Goal: Information Seeking & Learning: Learn about a topic

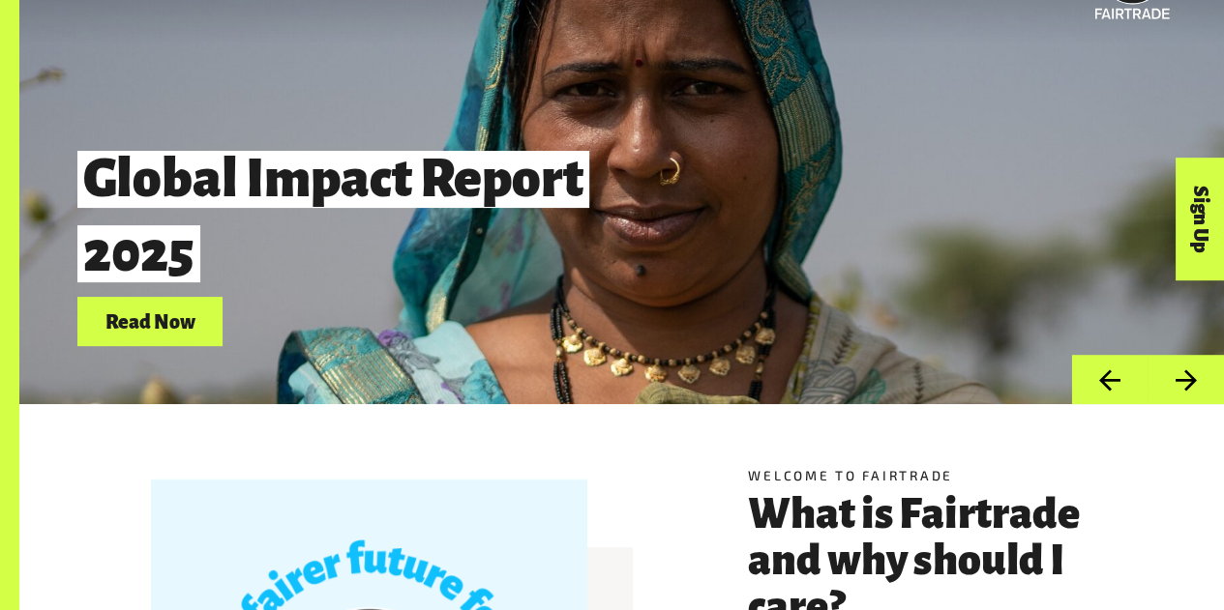
scroll to position [86, 0]
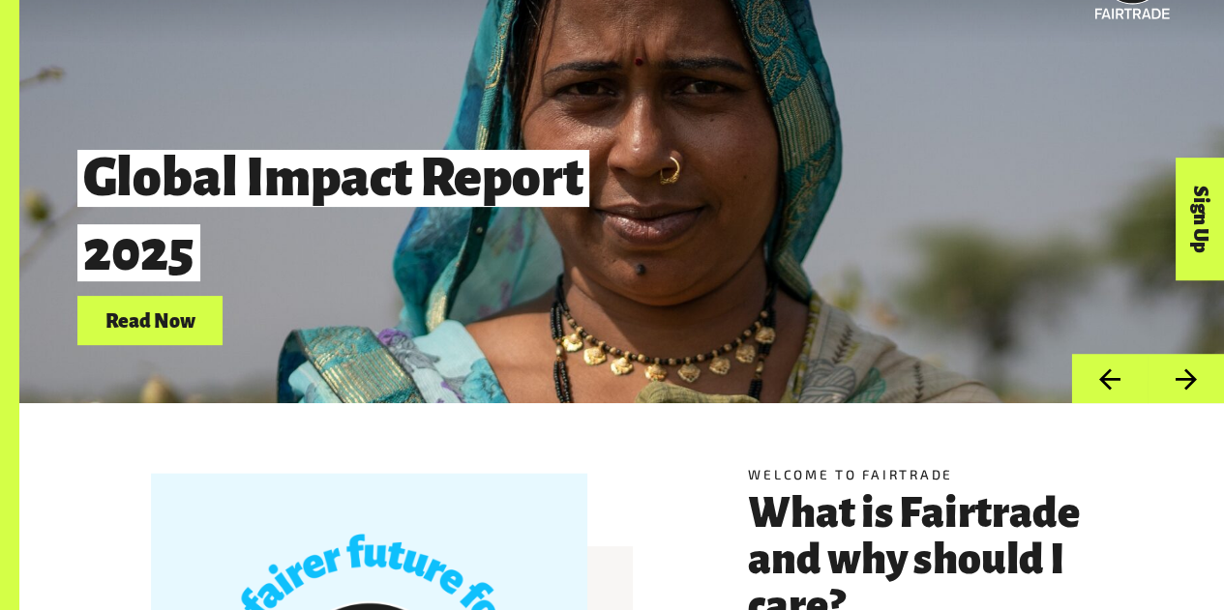
click at [1173, 392] on button "Next" at bounding box center [1185, 378] width 76 height 49
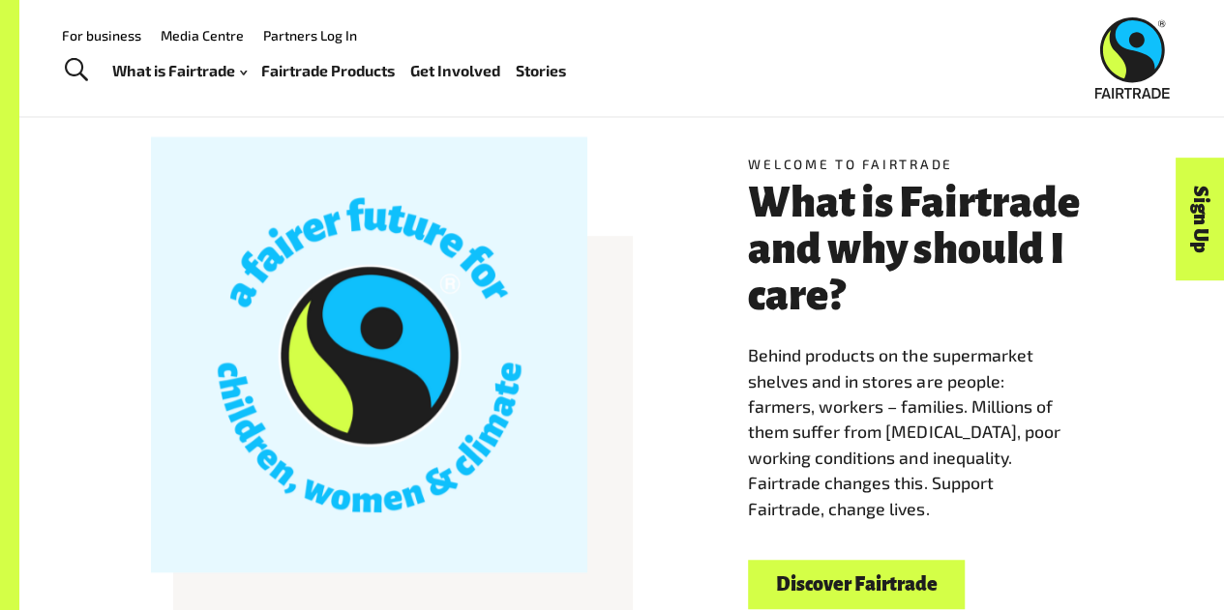
scroll to position [101, 0]
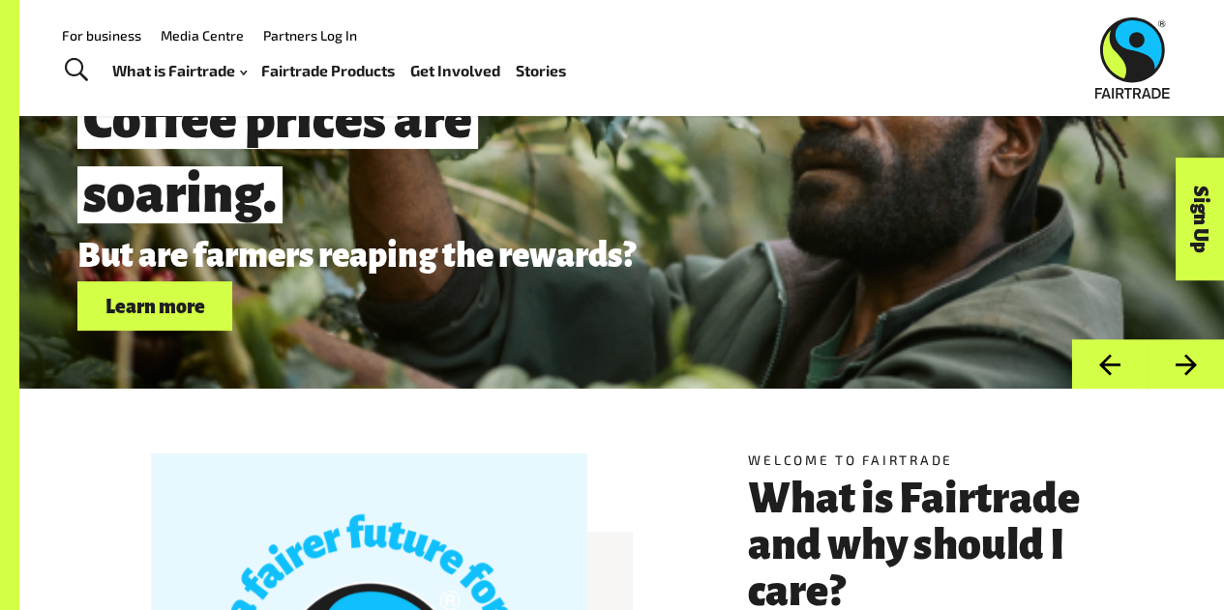
click at [1196, 371] on button "Next" at bounding box center [1185, 364] width 76 height 49
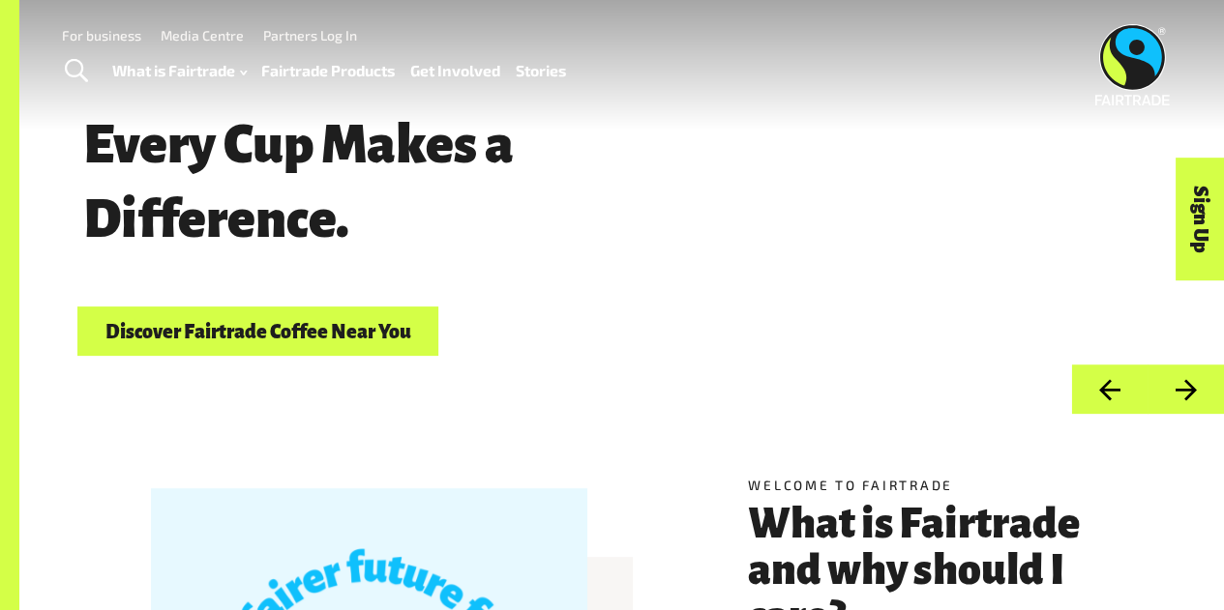
scroll to position [0, 0]
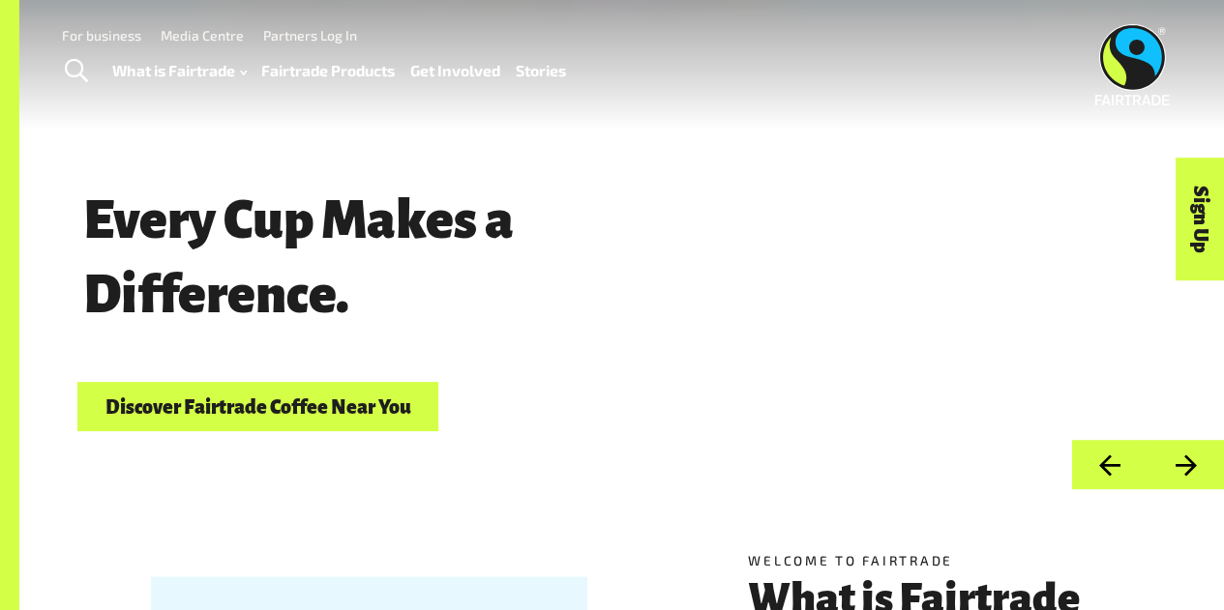
click at [310, 75] on link "Fairtrade Products" at bounding box center [328, 70] width 134 height 27
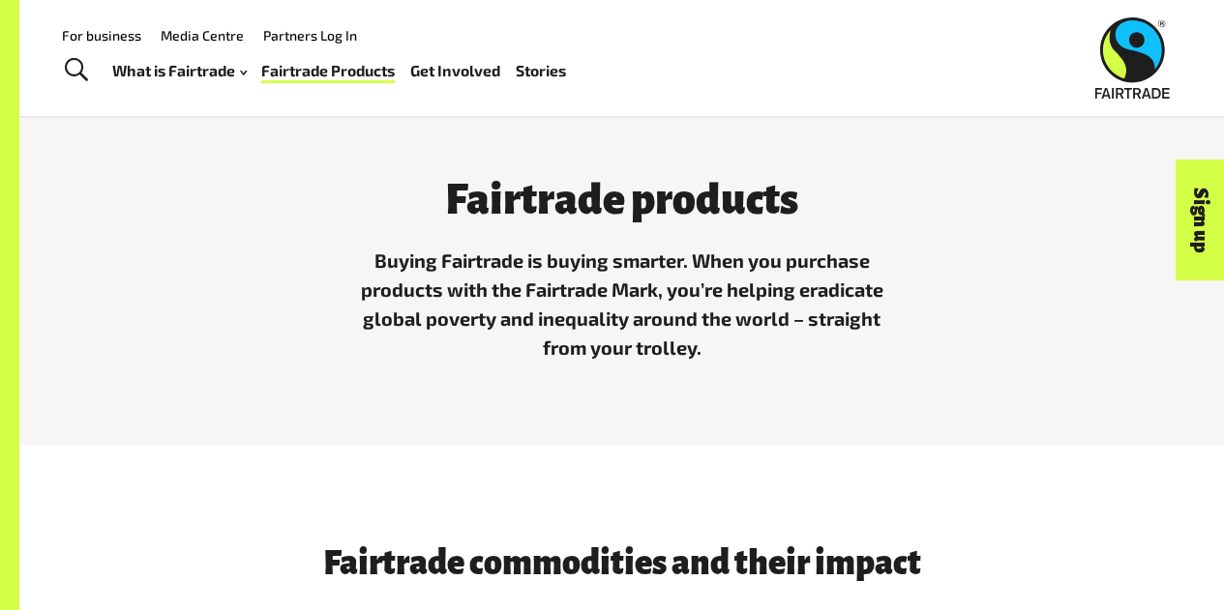
scroll to position [452, 0]
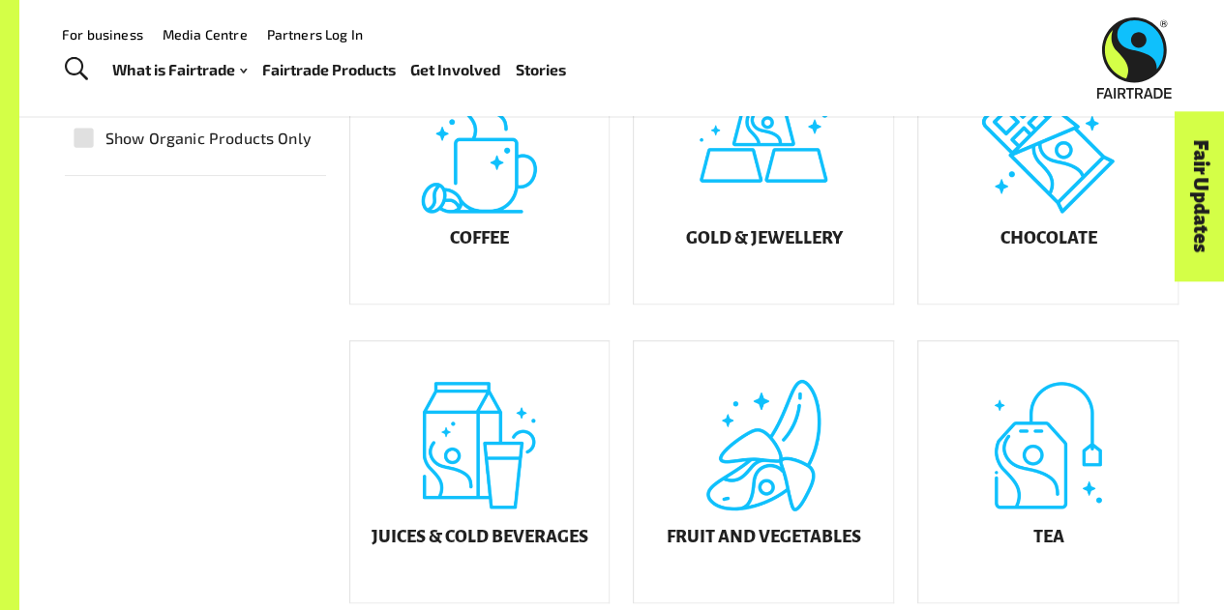
scroll to position [521, 0]
click at [451, 282] on div "Coffee" at bounding box center [479, 174] width 259 height 261
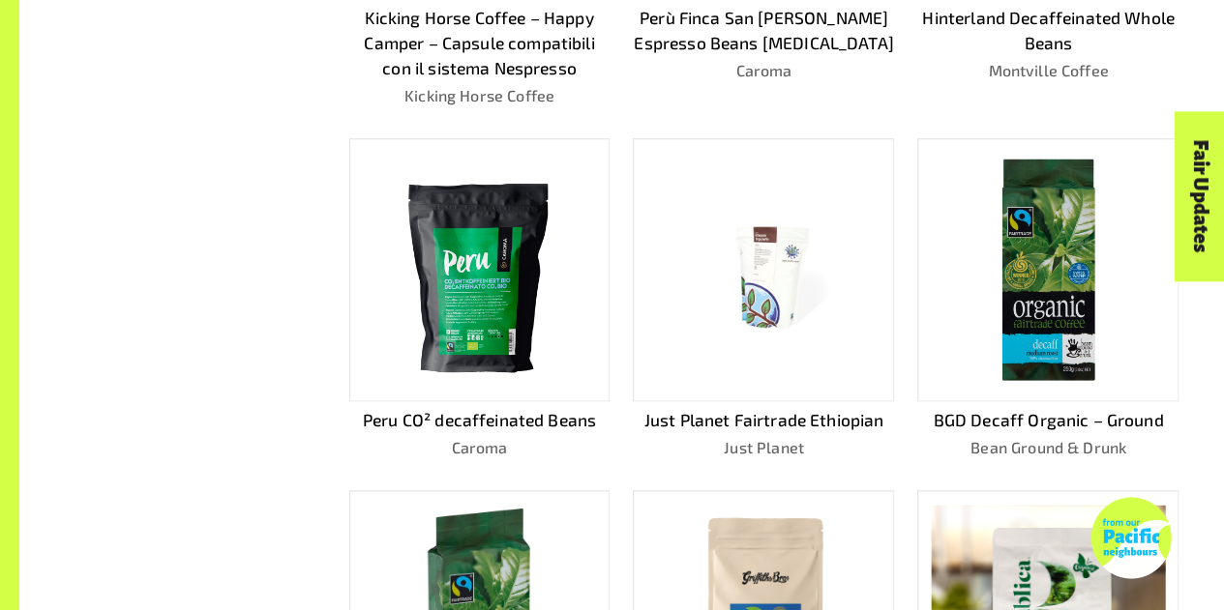
scroll to position [813, 0]
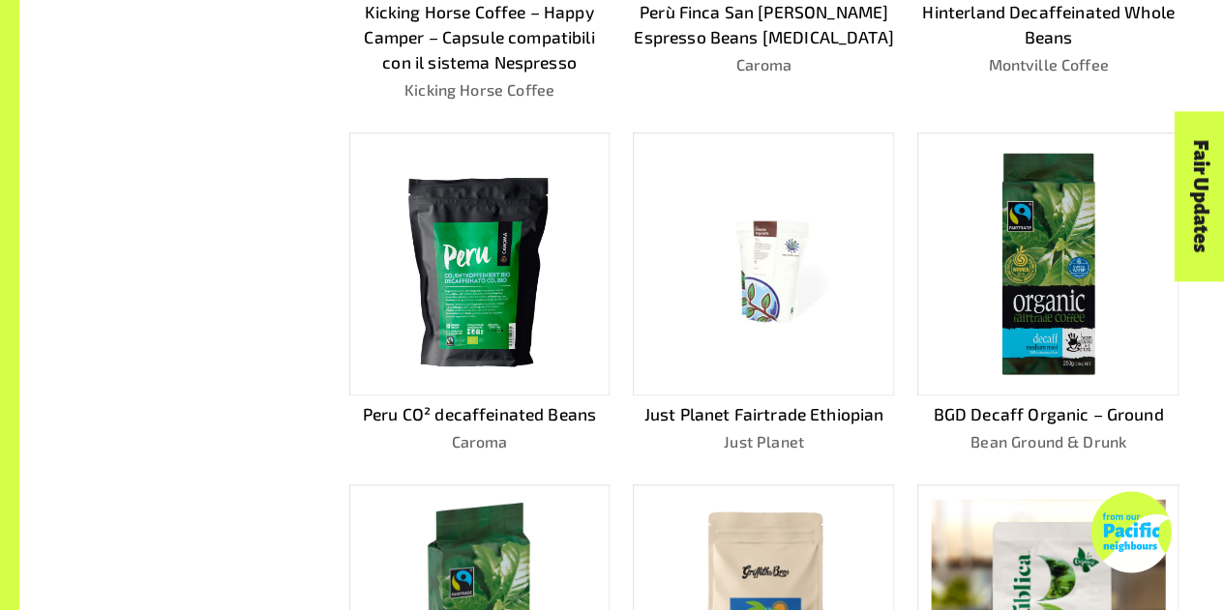
click at [791, 382] on div at bounding box center [763, 264] width 261 height 263
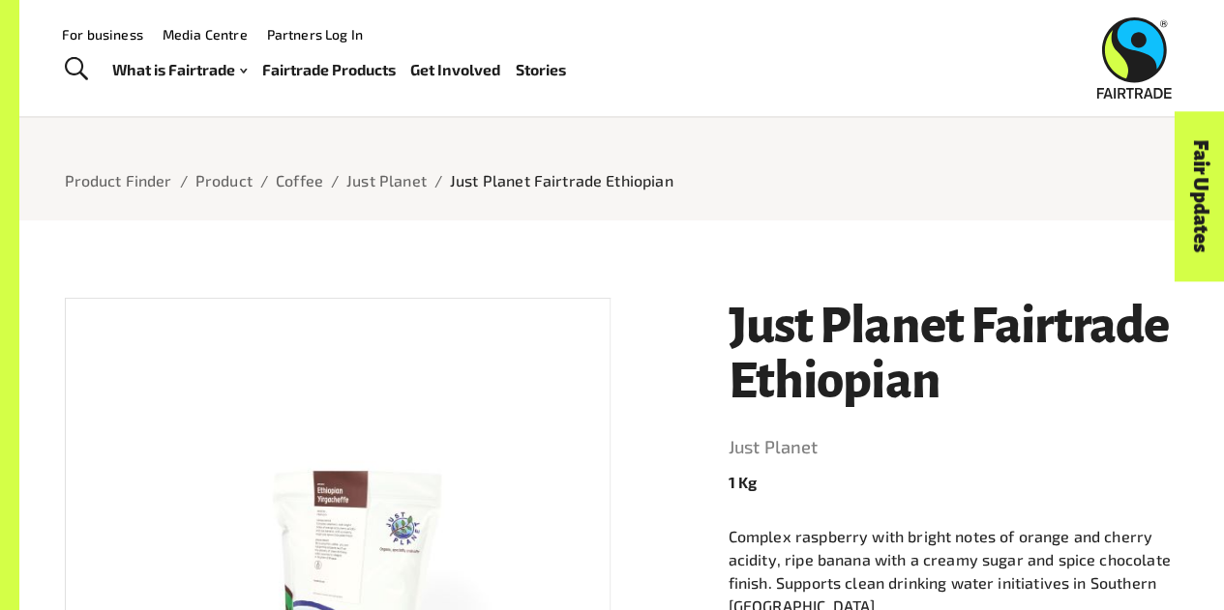
scroll to position [64, 0]
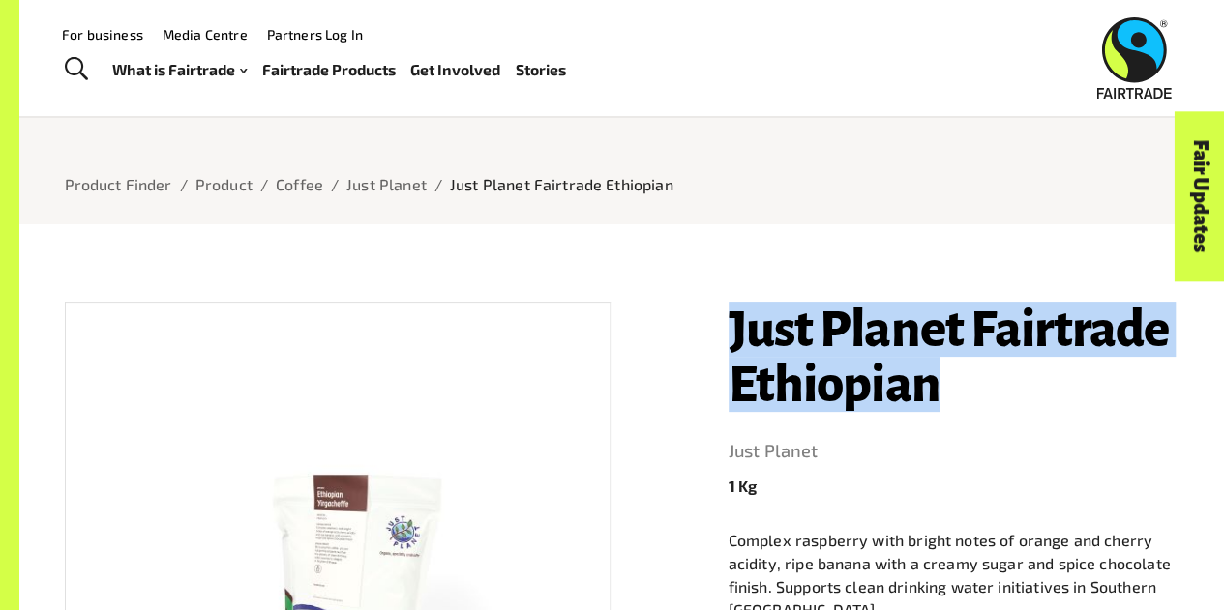
drag, startPoint x: 712, startPoint y: 330, endPoint x: 979, endPoint y: 386, distance: 272.9
copy h1 "Just Planet Fairtrade Ethiopian"
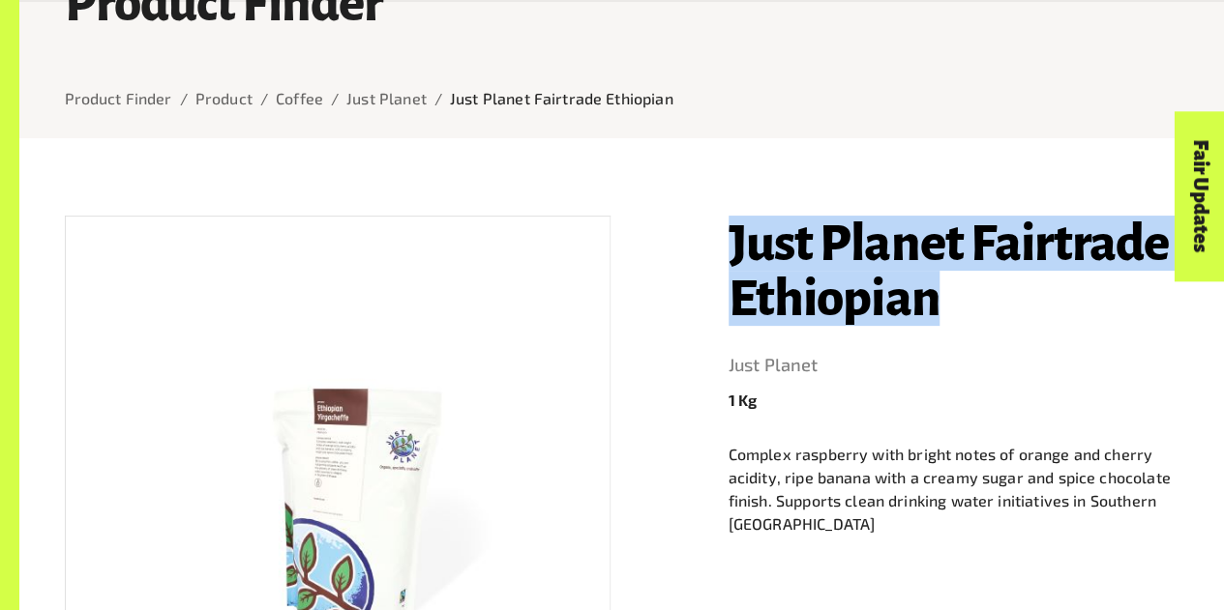
scroll to position [142, 0]
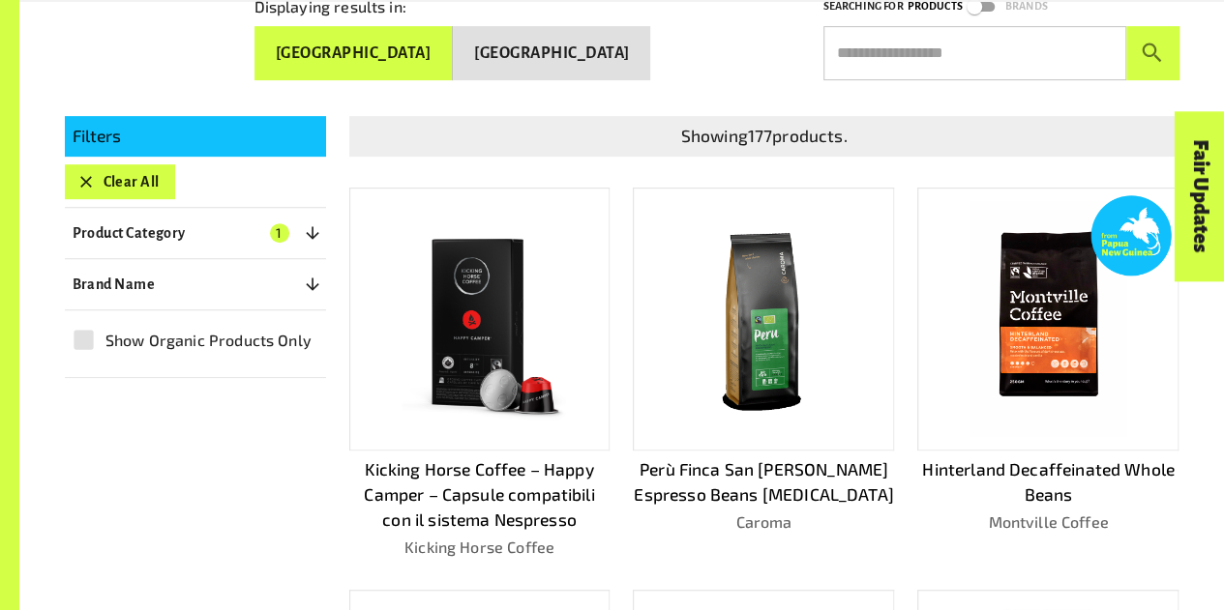
scroll to position [356, 0]
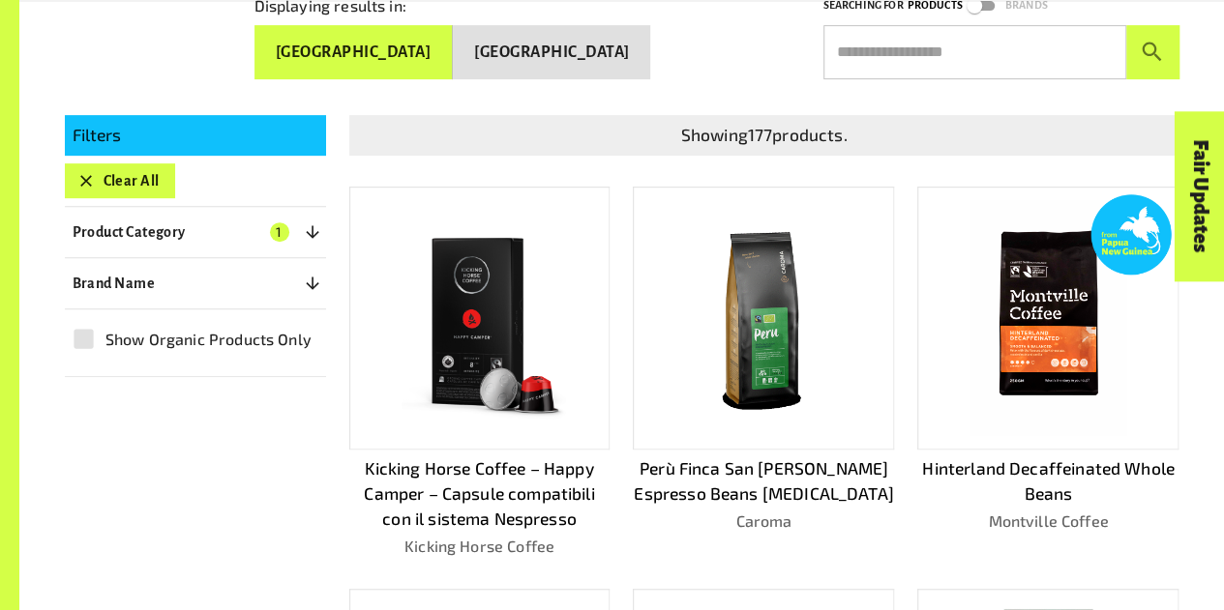
click at [995, 465] on p "Hinterland Decaffeinated Whole Beans" at bounding box center [1047, 482] width 261 height 50
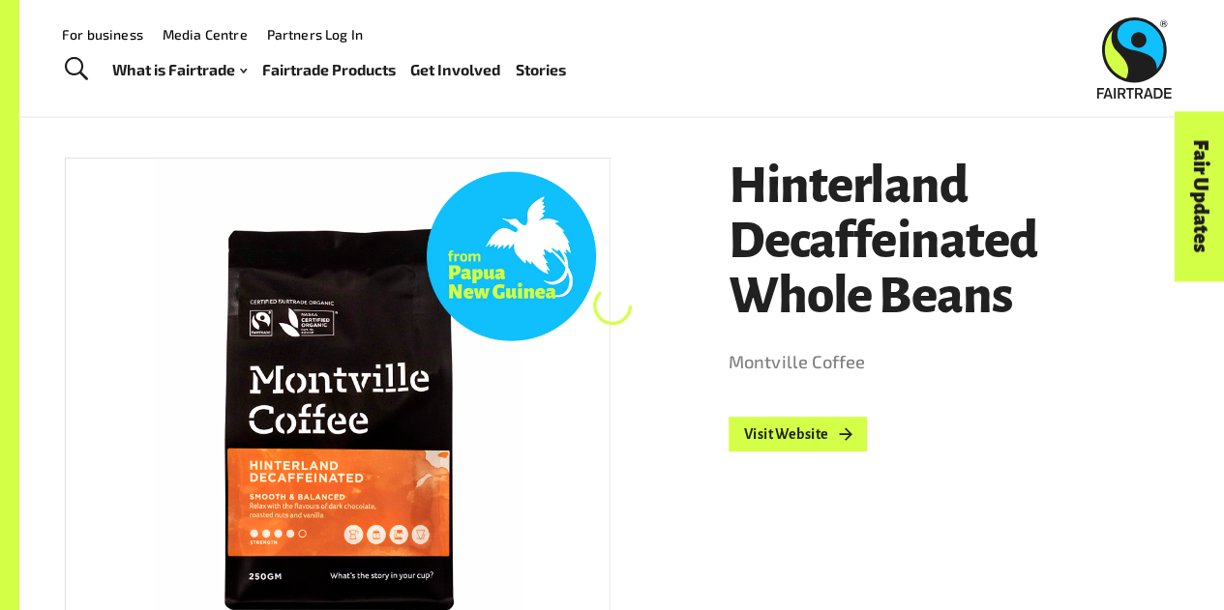
scroll to position [203, 0]
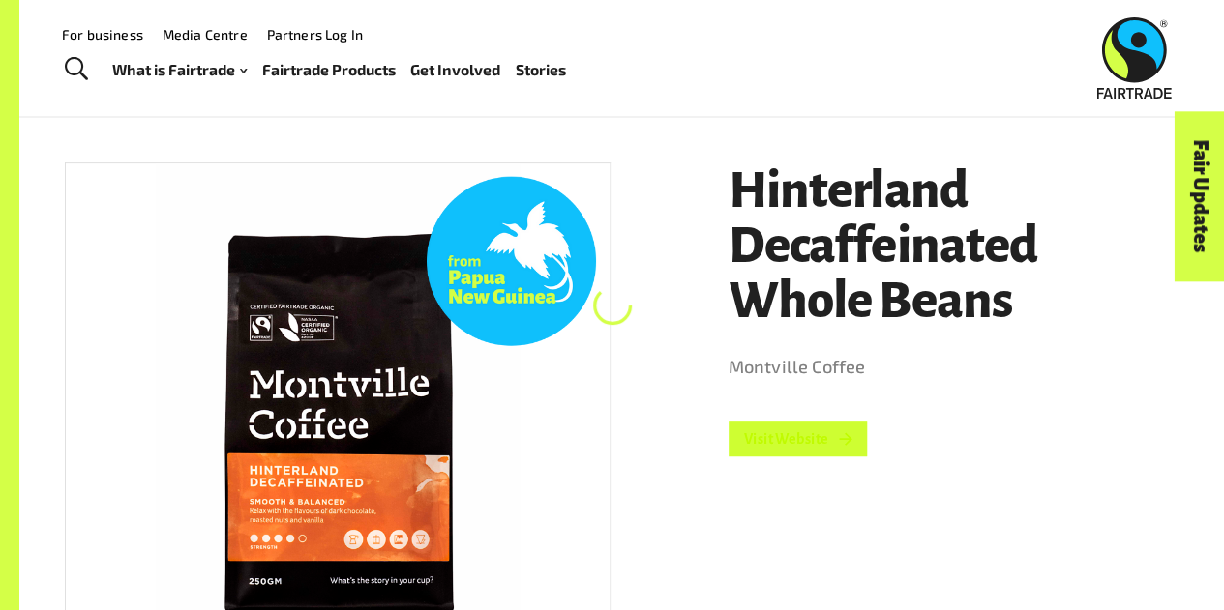
click at [765, 456] on link "Visit Website" at bounding box center [798, 439] width 139 height 35
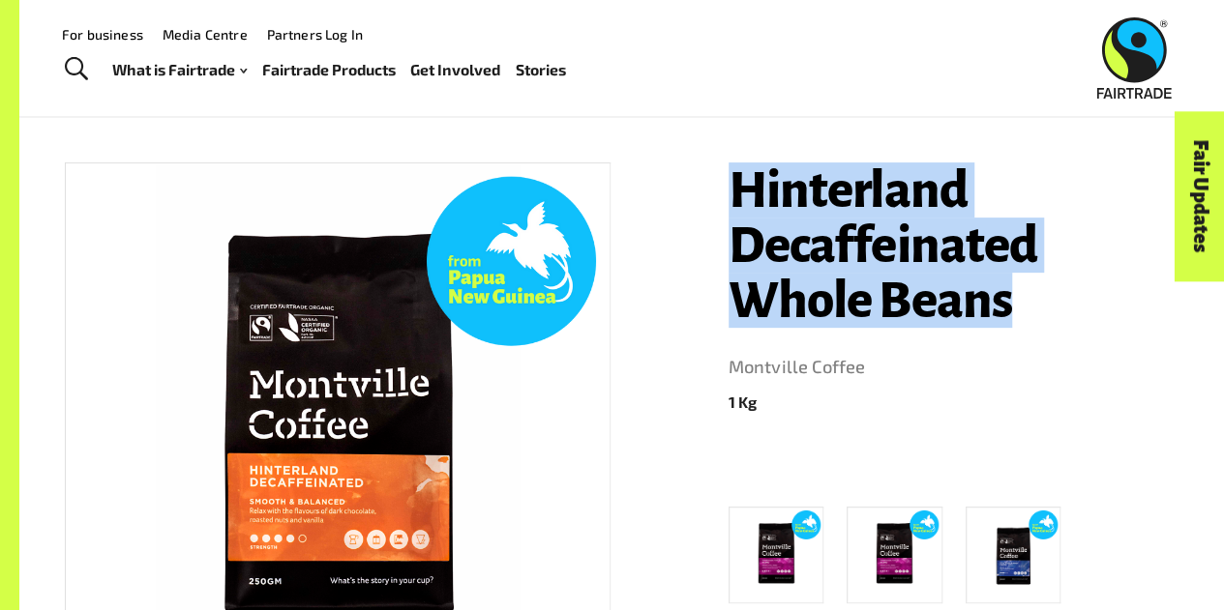
drag, startPoint x: 727, startPoint y: 183, endPoint x: 1040, endPoint y: 306, distance: 336.7
click at [1040, 306] on div "Hinterland Decaffeinated Whole Beans Montville Coffee 1 Kg Sunshine Coast Blend…" at bounding box center [942, 518] width 474 height 758
copy h1 "Hinterland Decaffeinated Whole Beans"
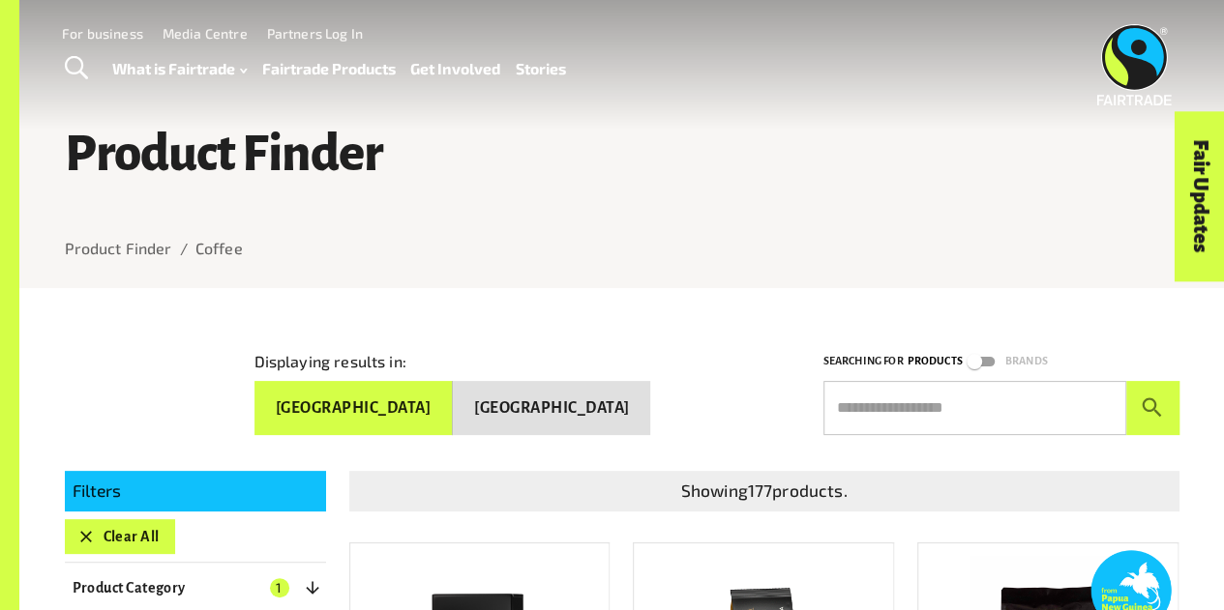
click at [1061, 428] on input "text" at bounding box center [974, 408] width 303 height 54
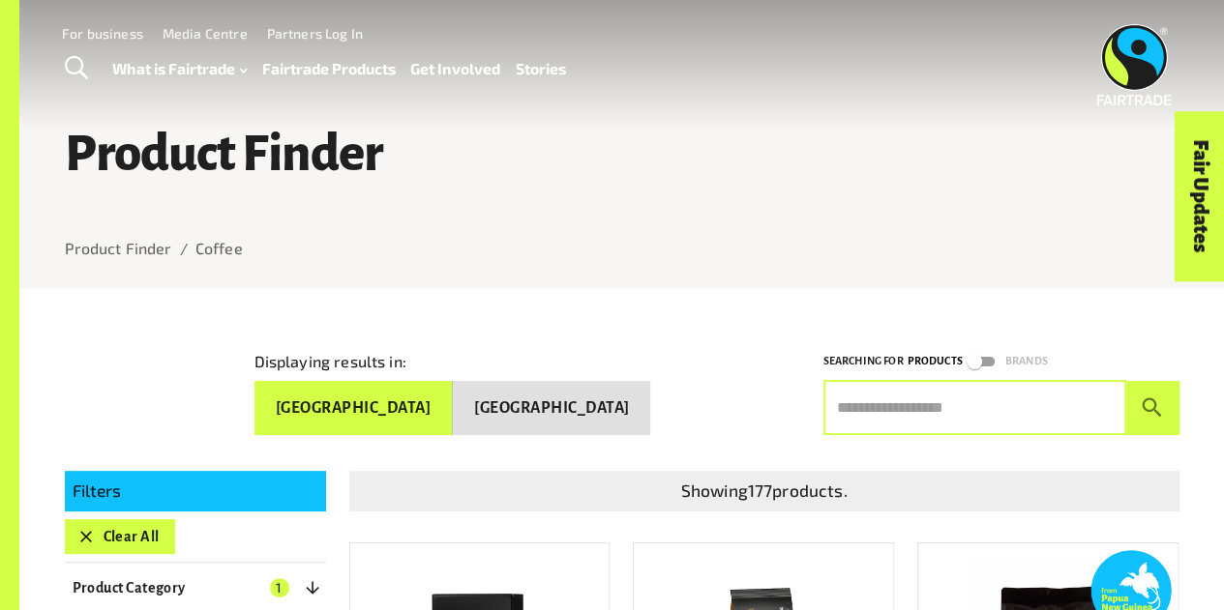
paste input "**********"
type input "**********"
click at [1126, 381] on button "submit" at bounding box center [1152, 408] width 53 height 54
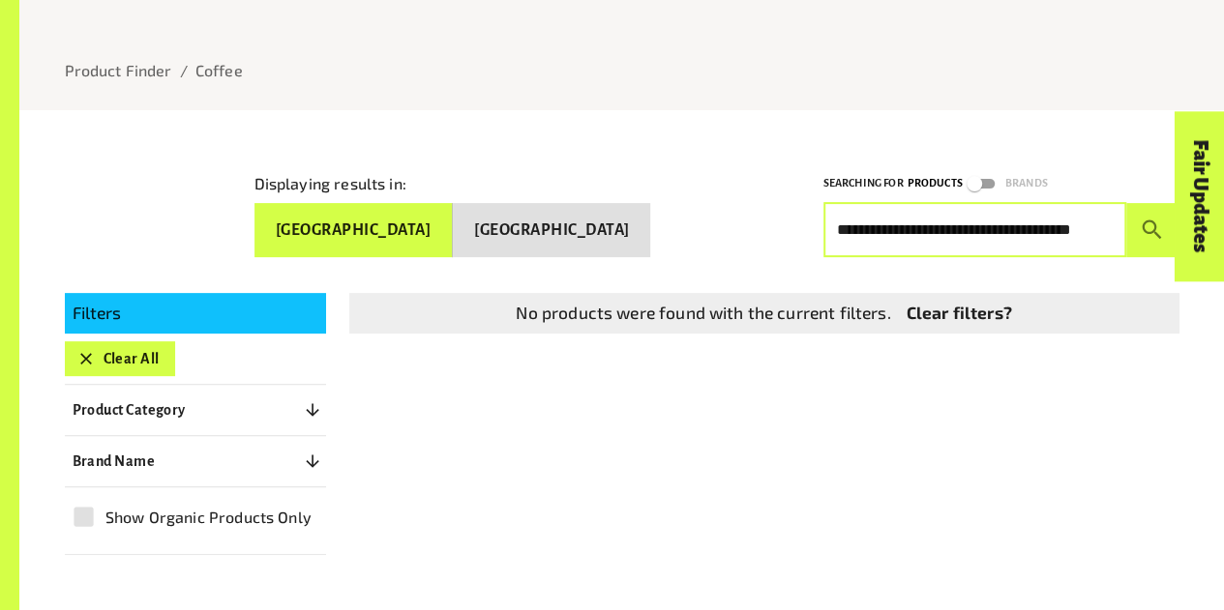
scroll to position [0, 0]
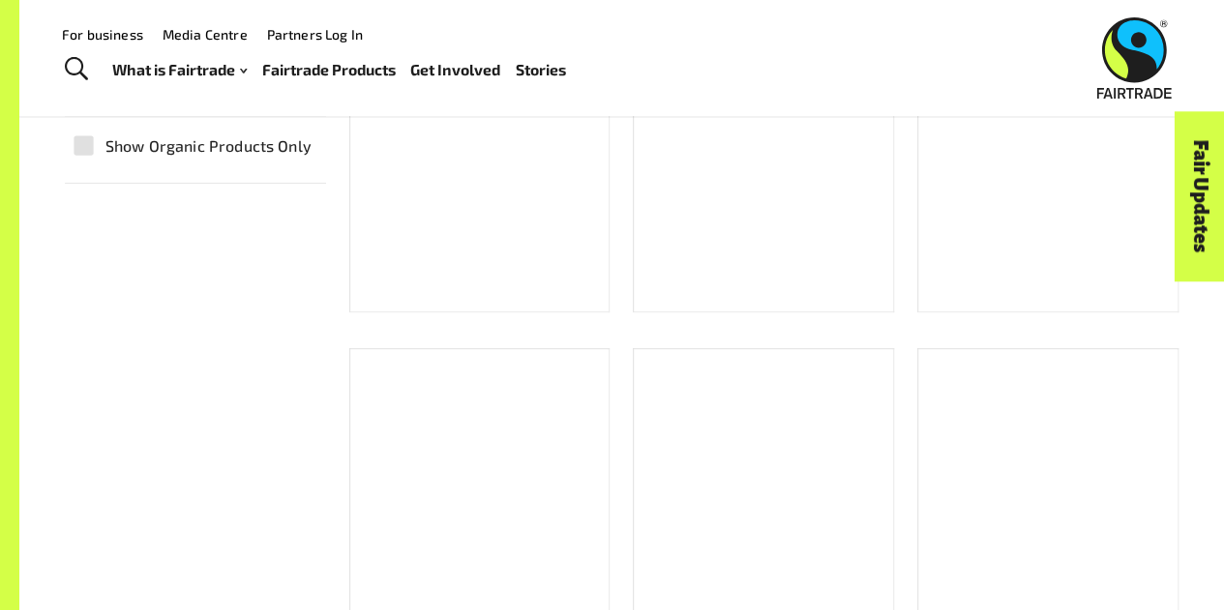
scroll to position [253, 0]
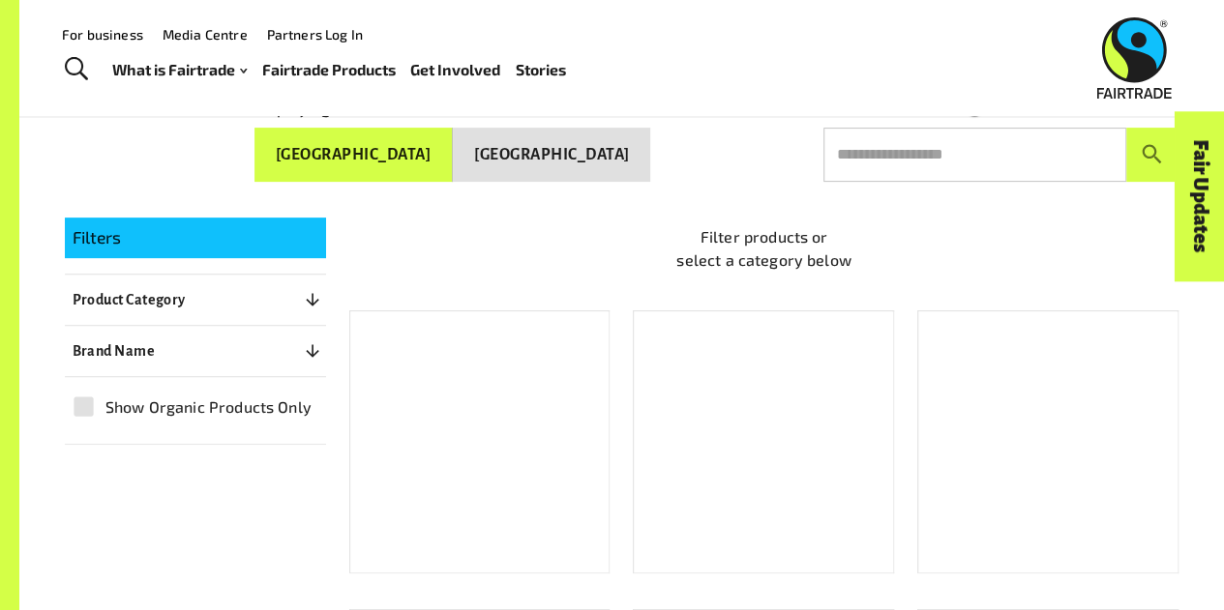
click at [589, 247] on p "Filter products or select a category below" at bounding box center [764, 248] width 830 height 46
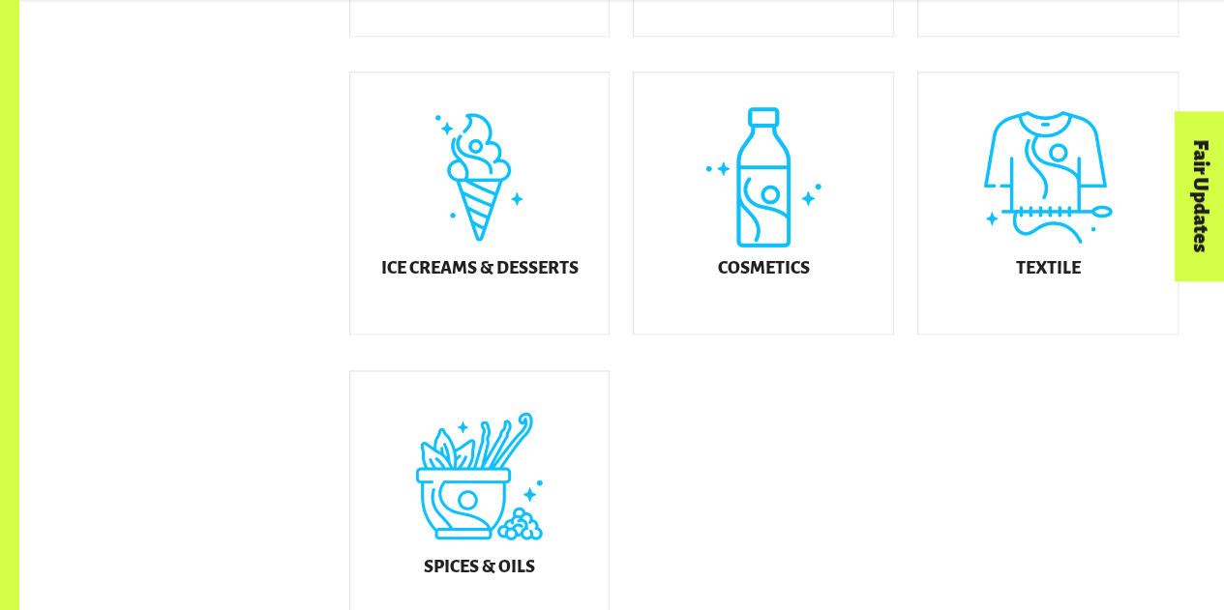
scroll to position [1091, 0]
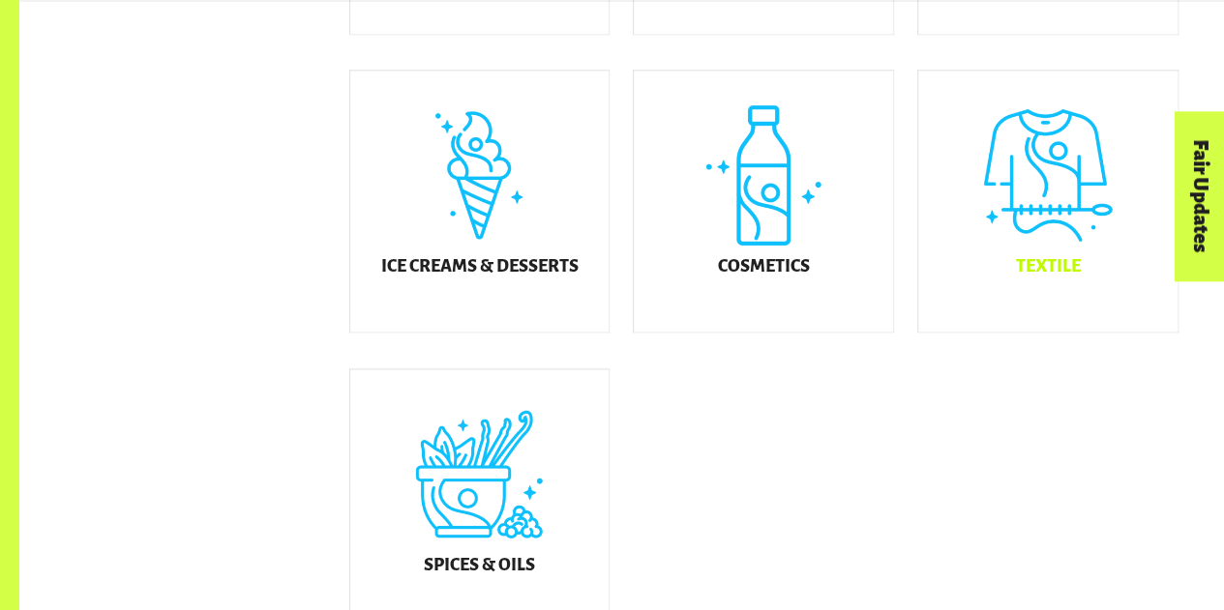
click at [1043, 277] on h5 "Textile" at bounding box center [1048, 266] width 65 height 19
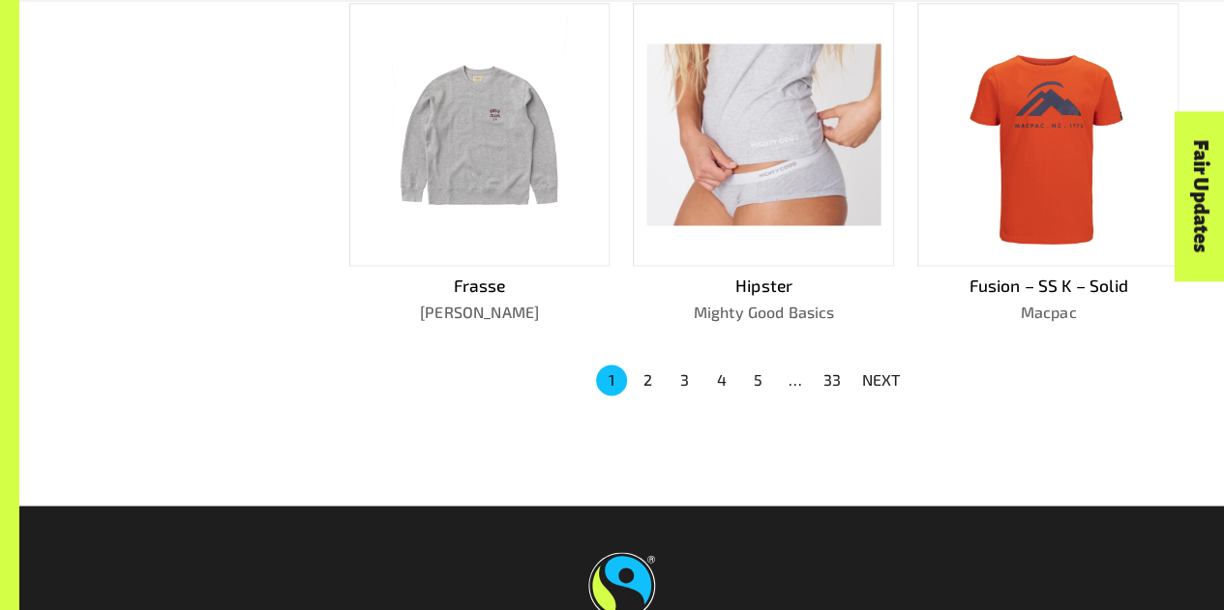
scroll to position [1271, 0]
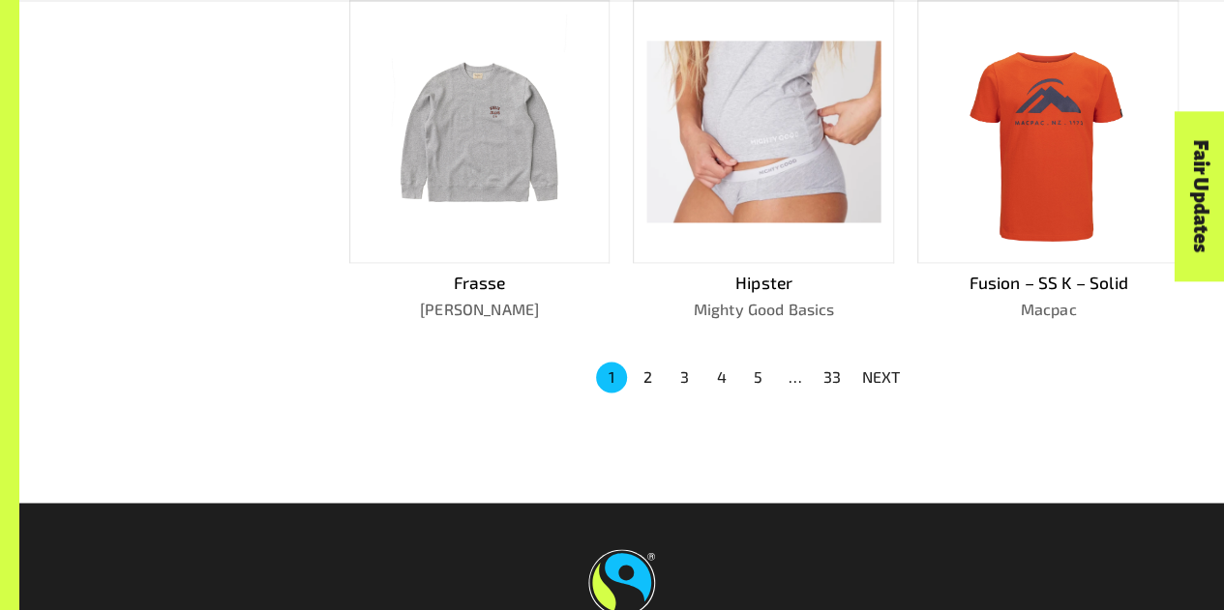
click at [1000, 123] on img at bounding box center [1047, 132] width 157 height 235
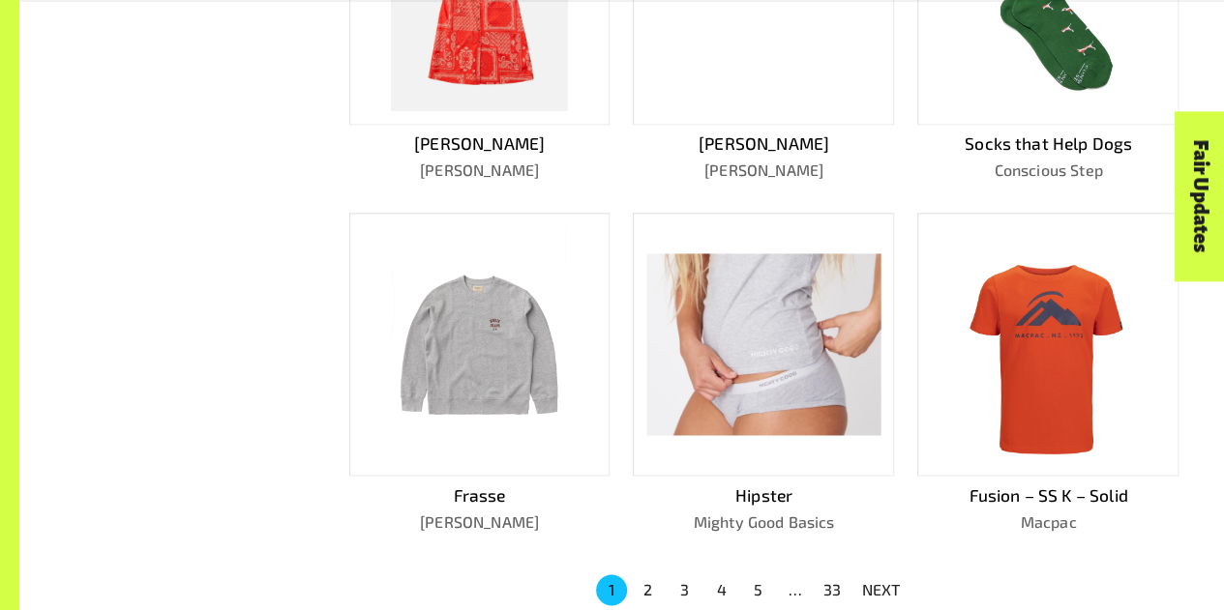
scroll to position [1060, 0]
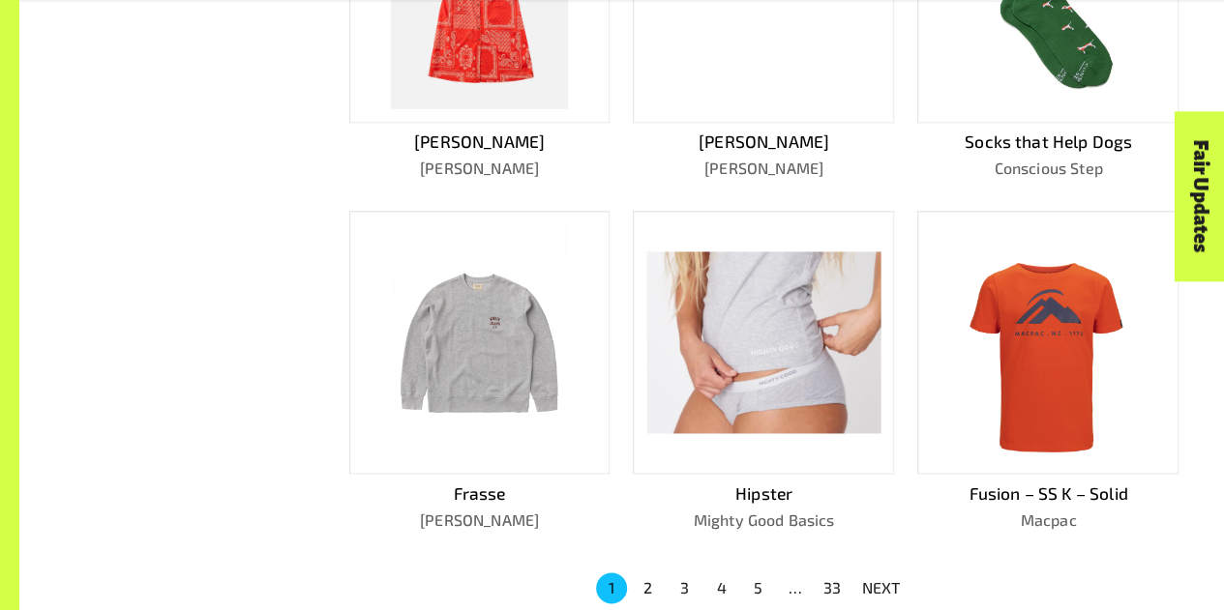
click at [1067, 346] on img at bounding box center [1047, 342] width 157 height 235
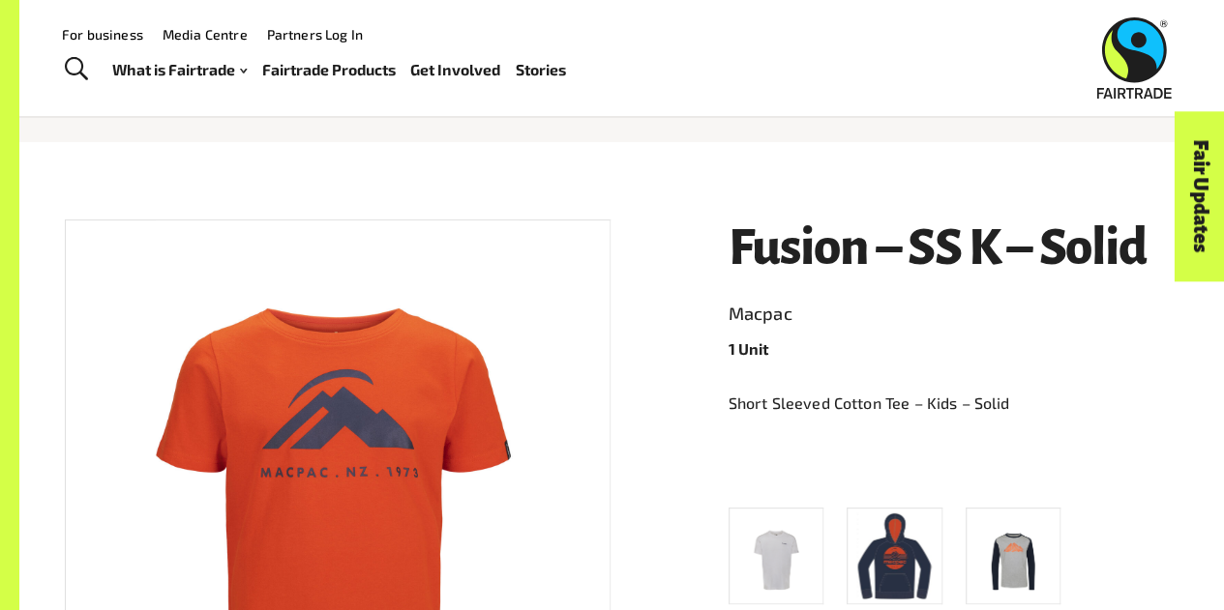
scroll to position [145, 0]
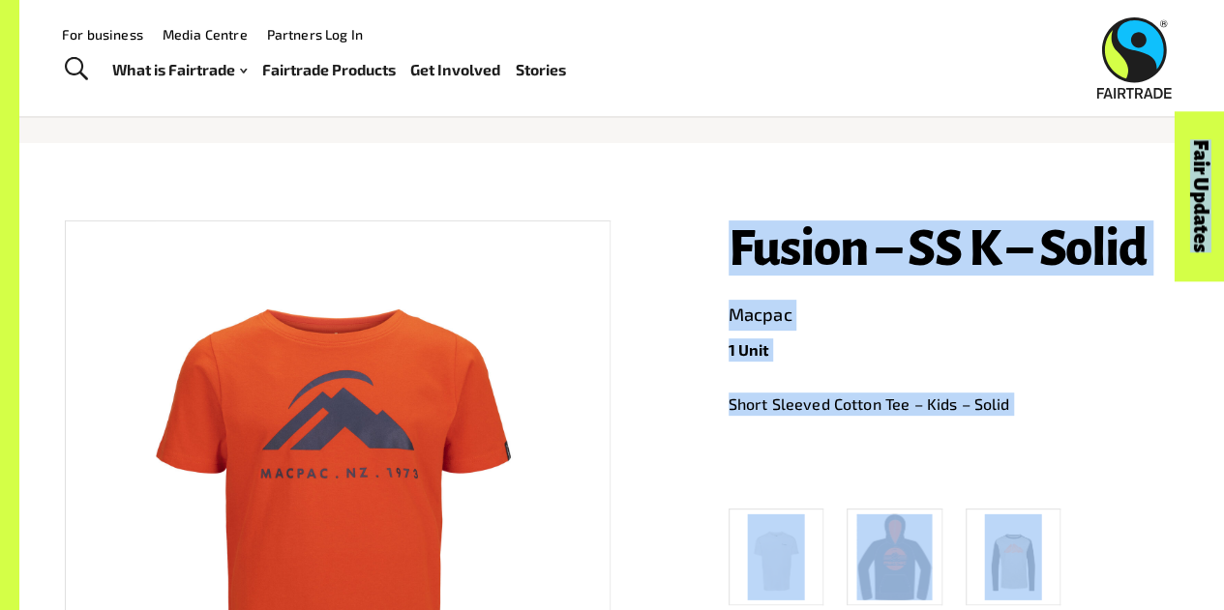
drag, startPoint x: 826, startPoint y: 231, endPoint x: 1146, endPoint y: 264, distance: 321.0
drag, startPoint x: 1146, startPoint y: 264, endPoint x: 1162, endPoint y: 305, distance: 43.8
click at [1162, 305] on link "Macpac" at bounding box center [954, 315] width 451 height 31
click at [1171, 283] on header "Fusion – SS K – Solid Macpac 1 Unit" at bounding box center [954, 291] width 451 height 141
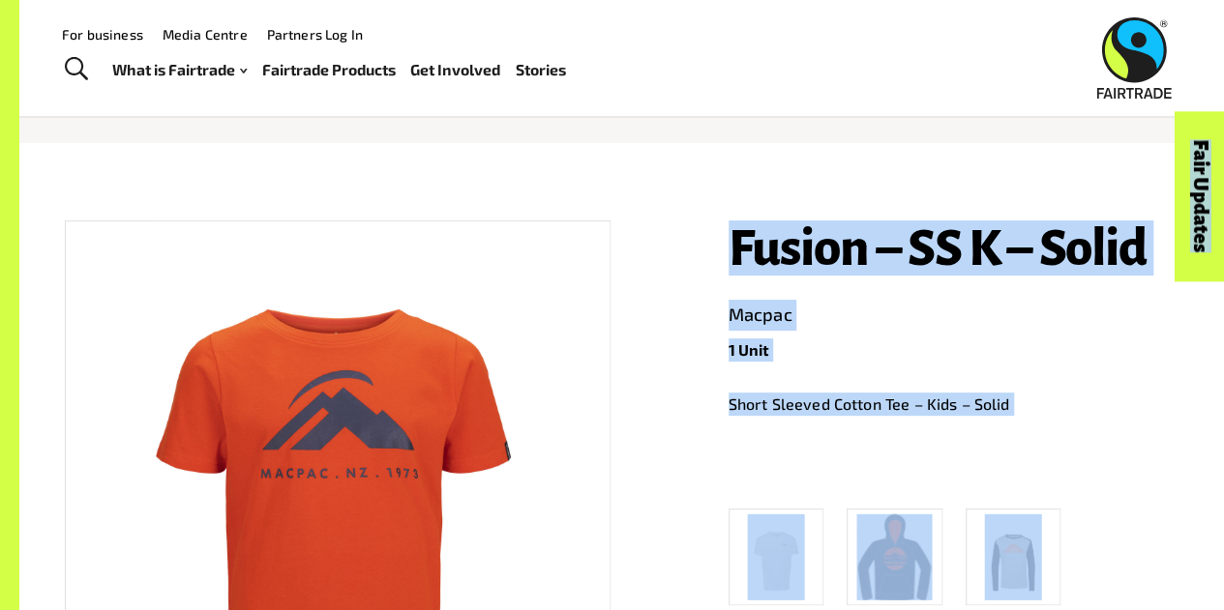
drag, startPoint x: 1152, startPoint y: 262, endPoint x: 727, endPoint y: 258, distance: 425.7
click at [727, 258] on div "Fusion – SS K – Solid Macpac 1 Unit Short Sleeved Cotton Tee – Kids – Solid BDL…" at bounding box center [942, 561] width 474 height 729
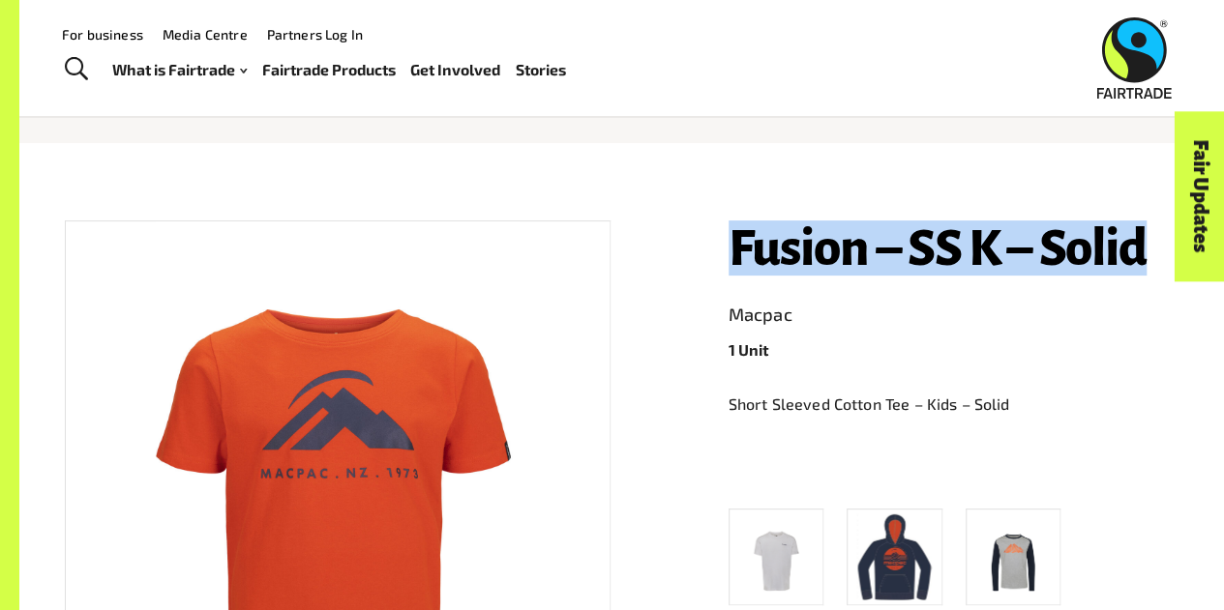
drag, startPoint x: 727, startPoint y: 258, endPoint x: 1167, endPoint y: 206, distance: 443.3
click at [1167, 206] on div "Fusion – SS K – Solid Macpac 1 Unit Short Sleeved Cotton Tee – Kids – Solid BDL…" at bounding box center [942, 561] width 474 height 729
copy h1 "Fusion – SS K – Solid"
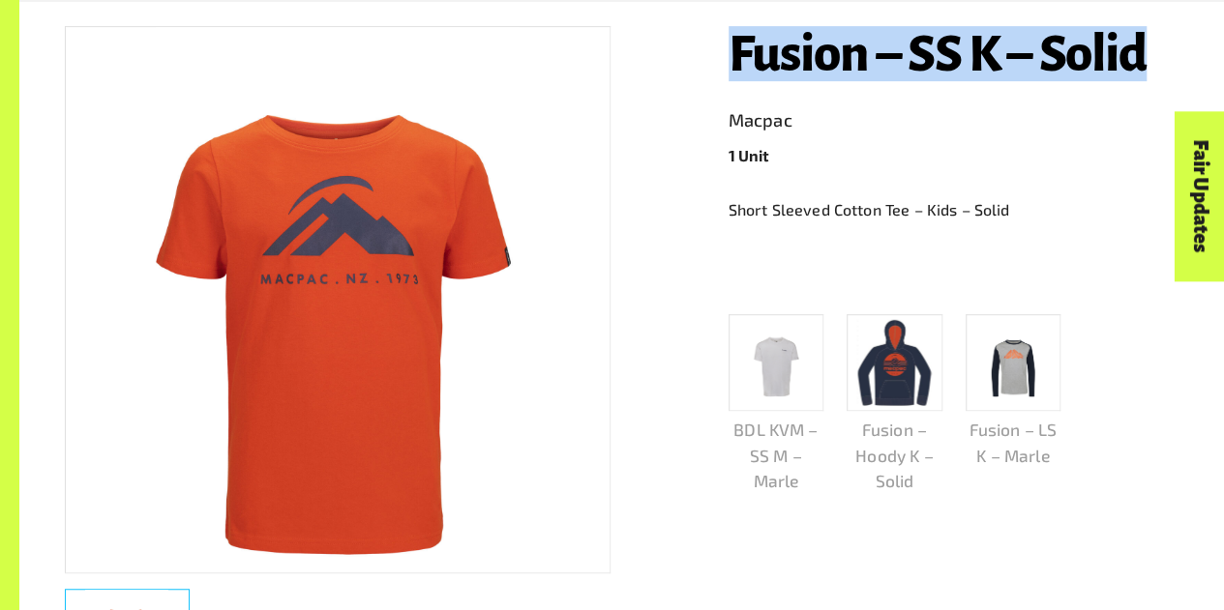
scroll to position [342, 0]
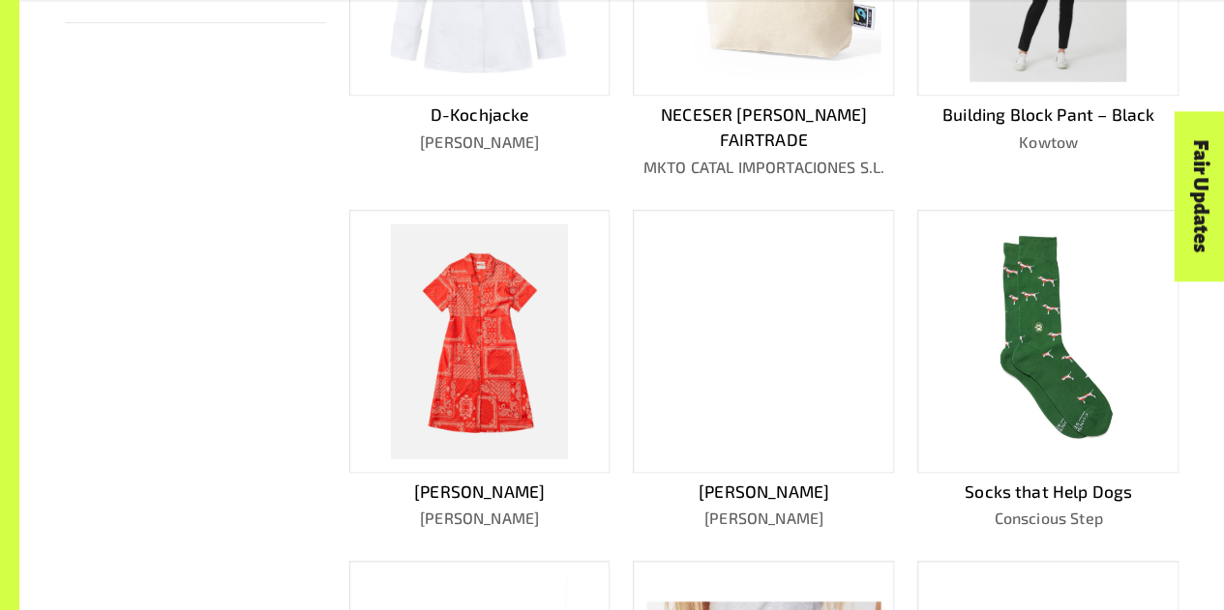
scroll to position [712, 0]
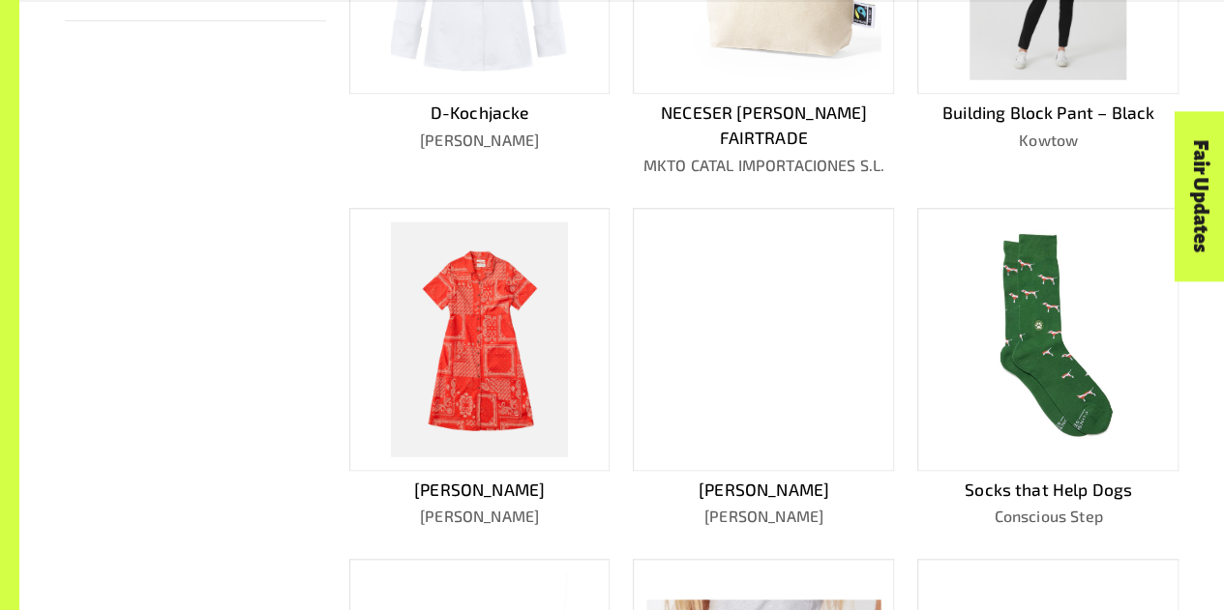
click at [1062, 405] on img at bounding box center [1048, 339] width 233 height 233
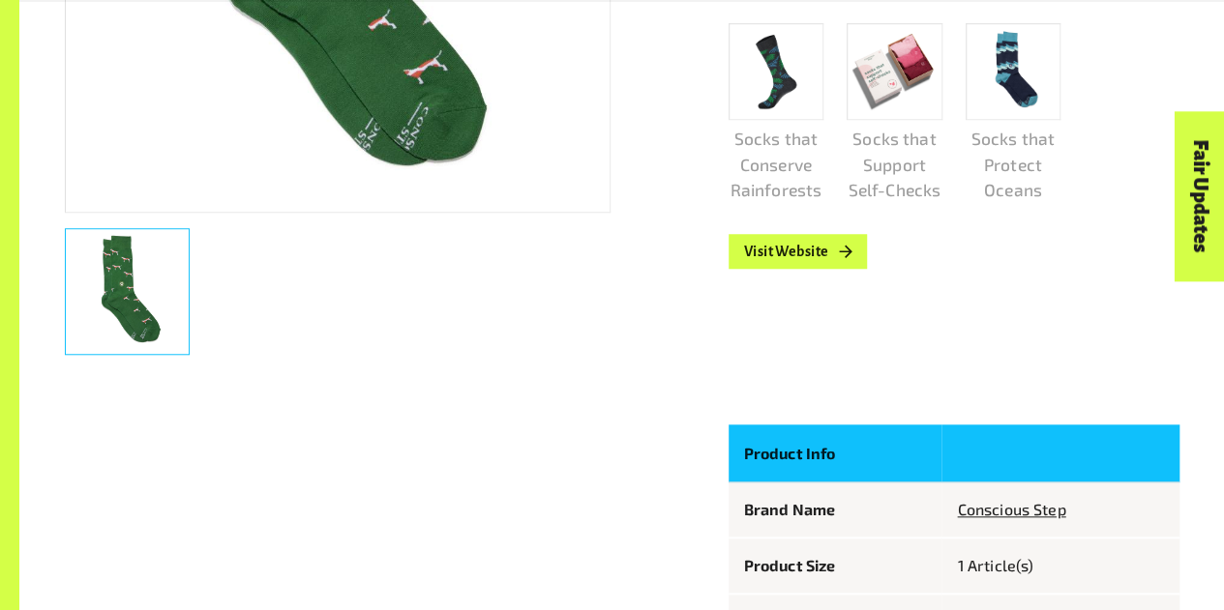
scroll to position [721, 0]
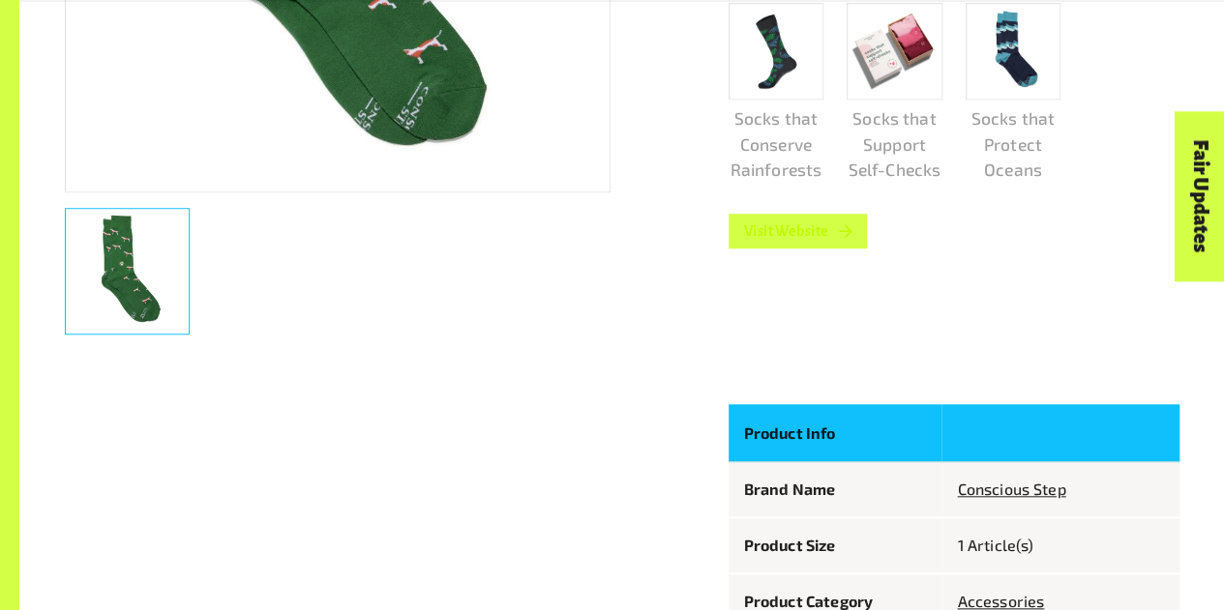
click at [786, 239] on link "Visit Website" at bounding box center [798, 231] width 139 height 35
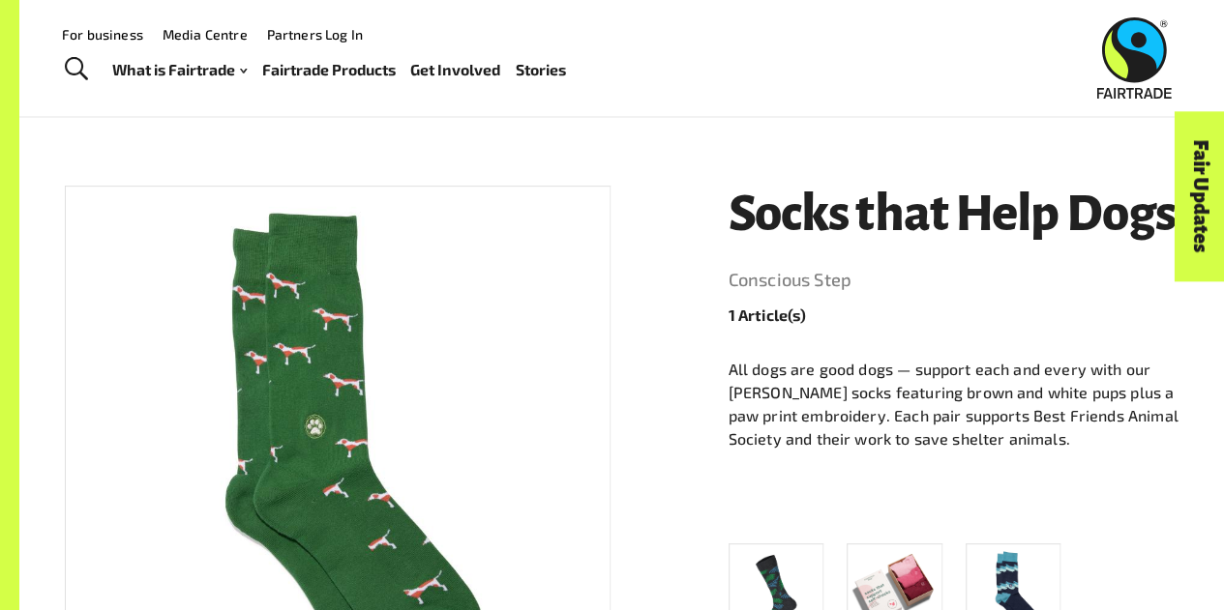
scroll to position [0, 0]
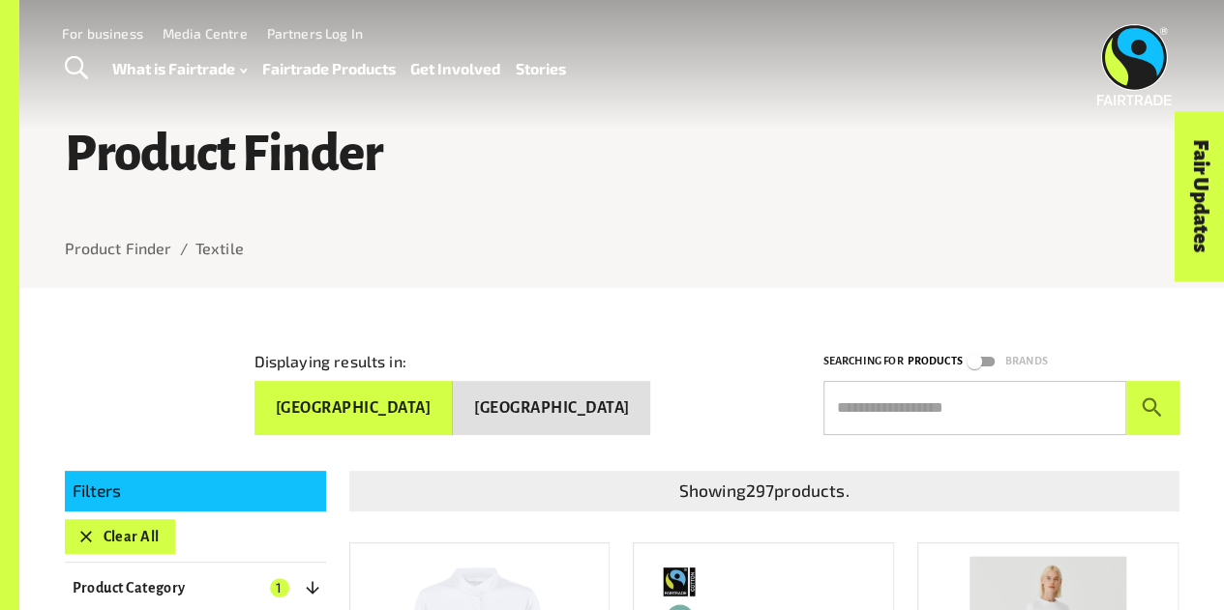
drag, startPoint x: 95, startPoint y: 534, endPoint x: 610, endPoint y: 438, distance: 524.5
click at [95, 534] on icon "button" at bounding box center [85, 536] width 19 height 19
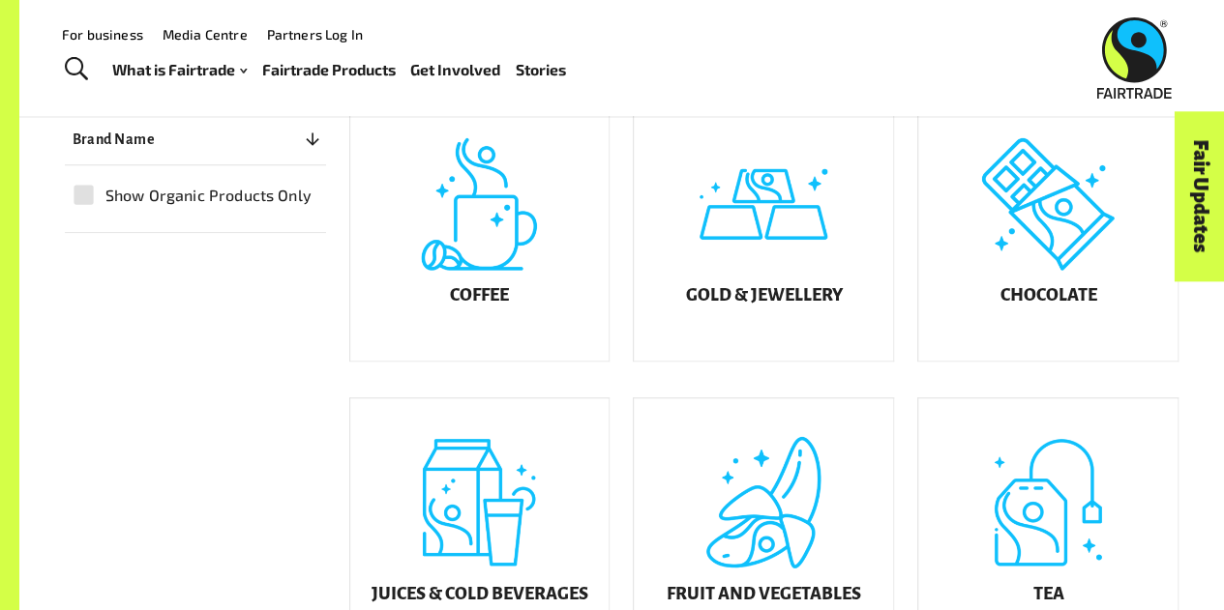
scroll to position [456, 0]
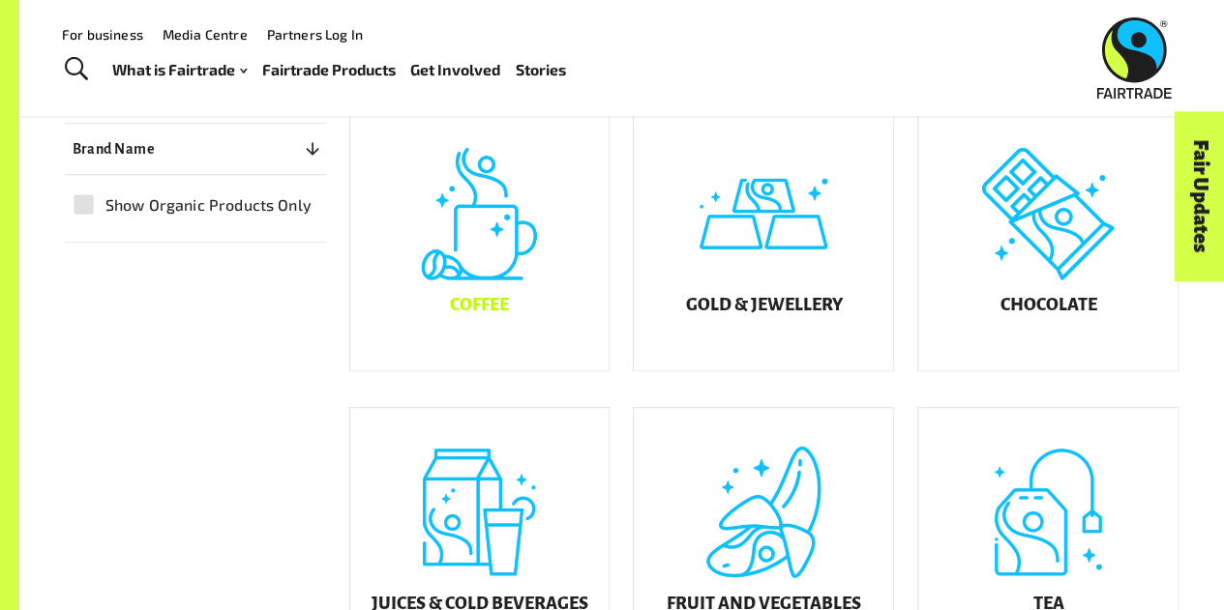
click at [497, 304] on div "Coffee" at bounding box center [479, 239] width 259 height 261
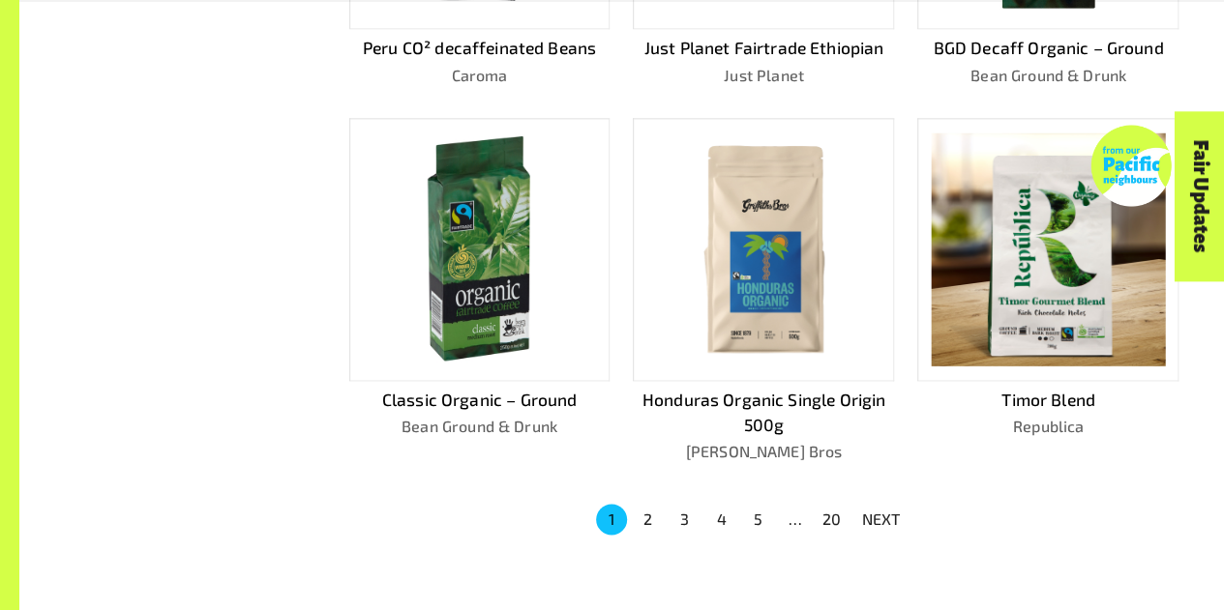
click at [1014, 307] on img at bounding box center [1048, 249] width 233 height 233
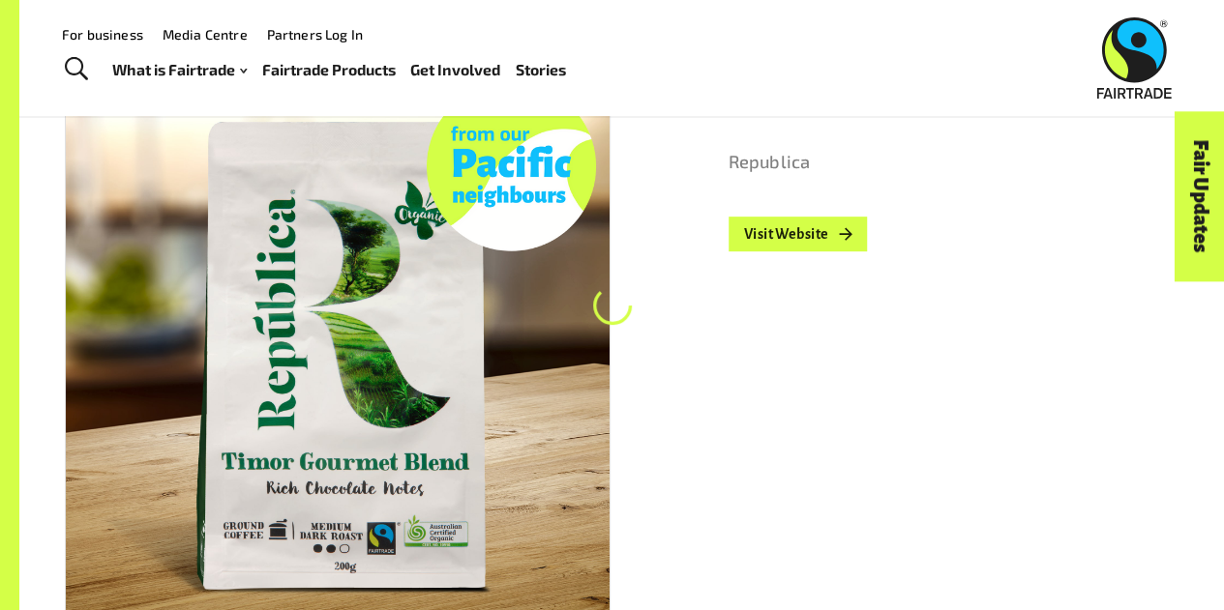
scroll to position [293, 0]
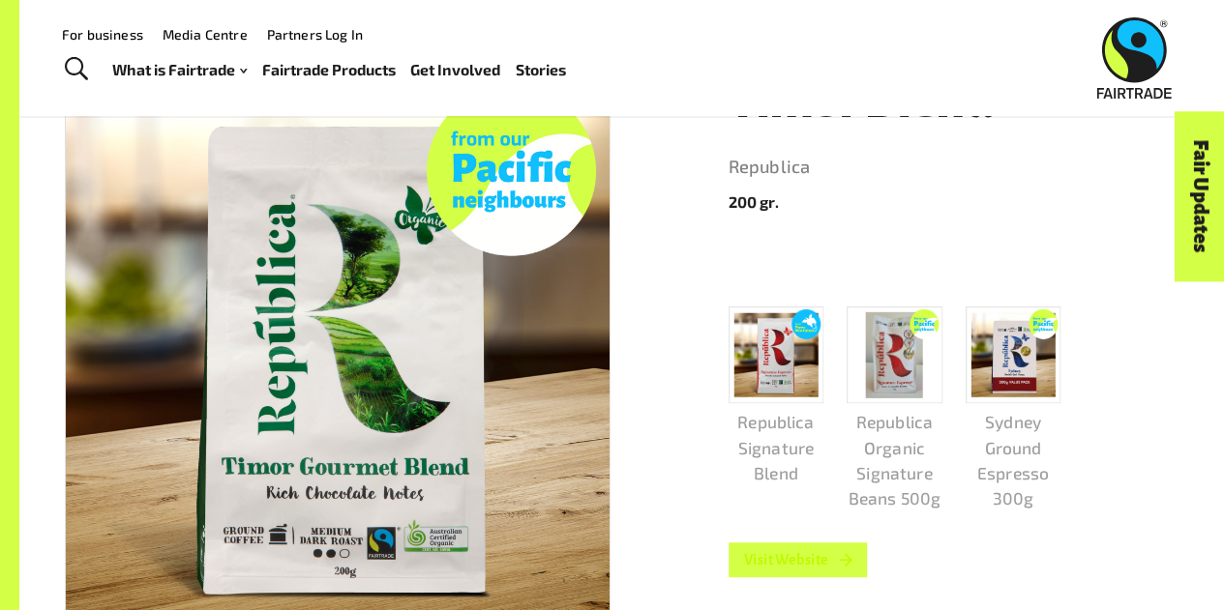
click at [834, 572] on link "Visit Website" at bounding box center [798, 560] width 139 height 35
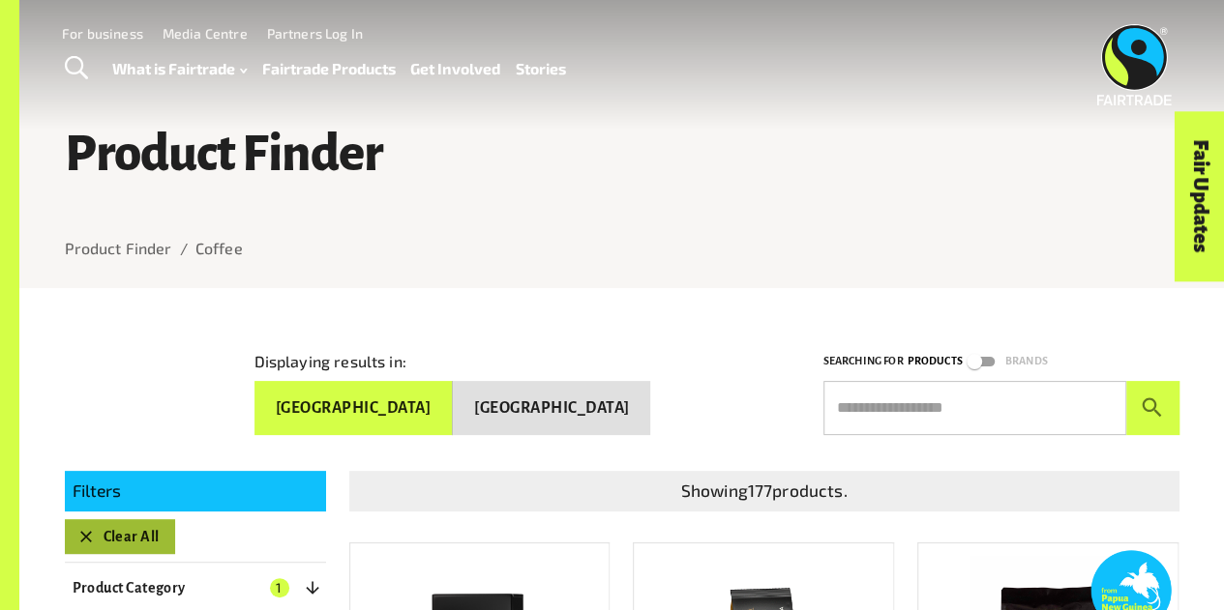
click at [122, 529] on button "Clear All" at bounding box center [120, 537] width 110 height 35
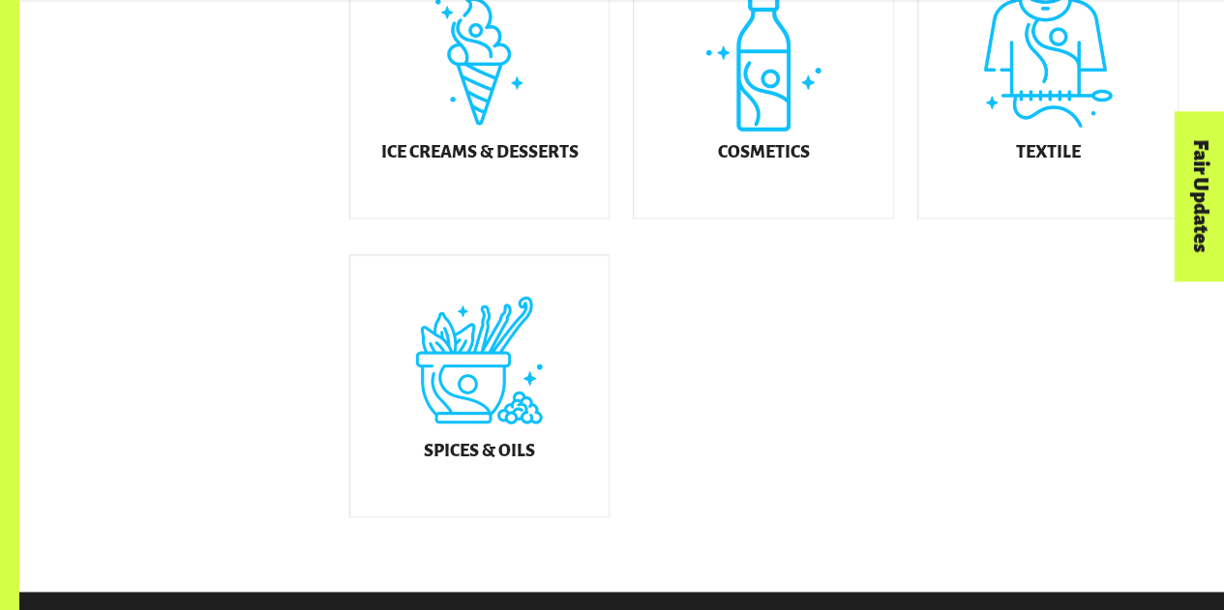
scroll to position [1209, 0]
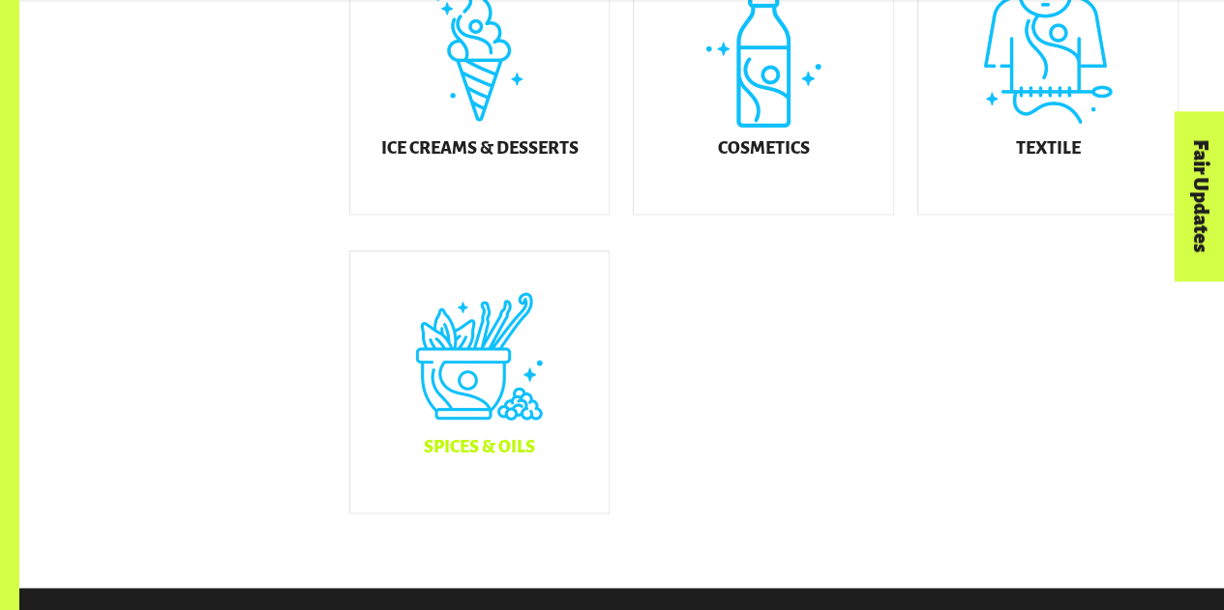
click at [499, 433] on div "Spices & Oils" at bounding box center [479, 382] width 259 height 261
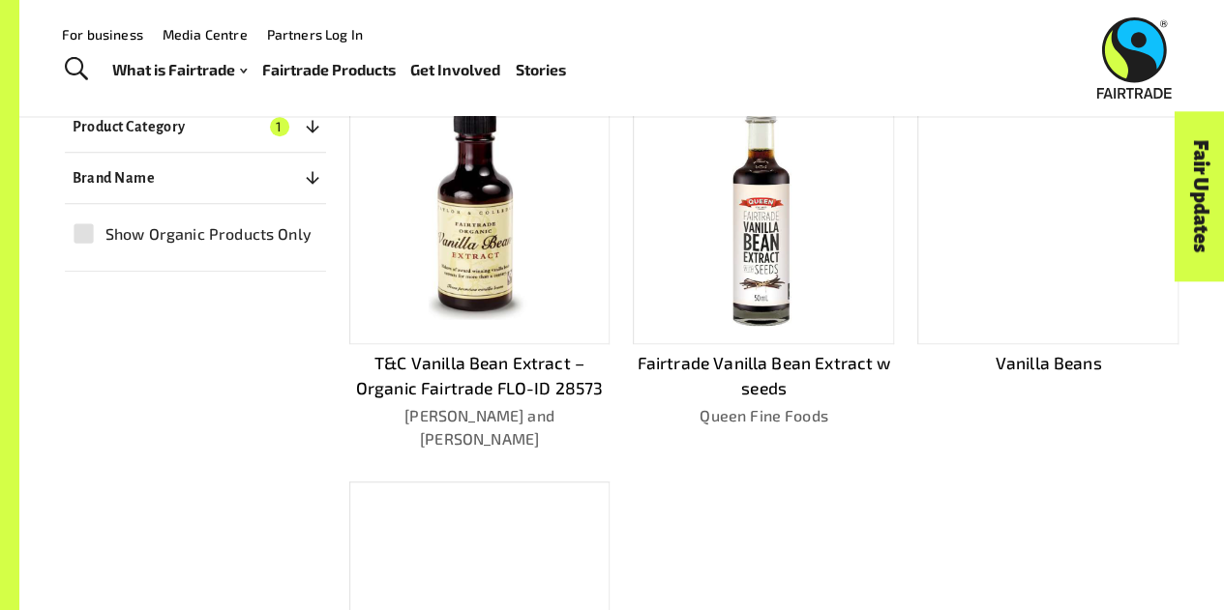
scroll to position [459, 0]
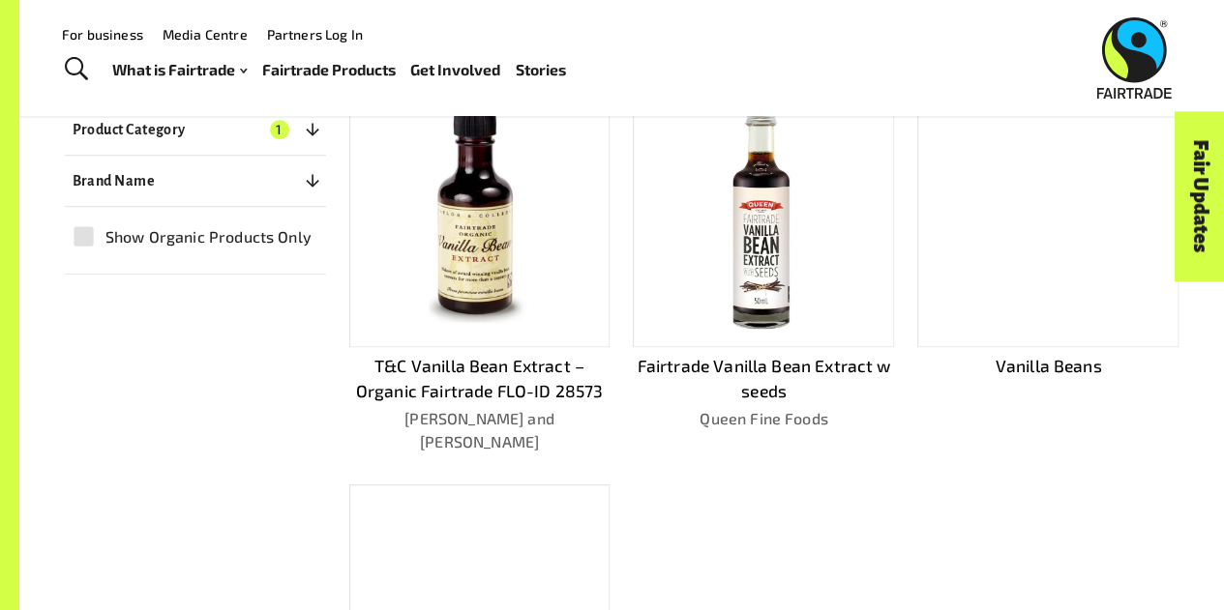
click at [540, 308] on div at bounding box center [479, 215] width 261 height 263
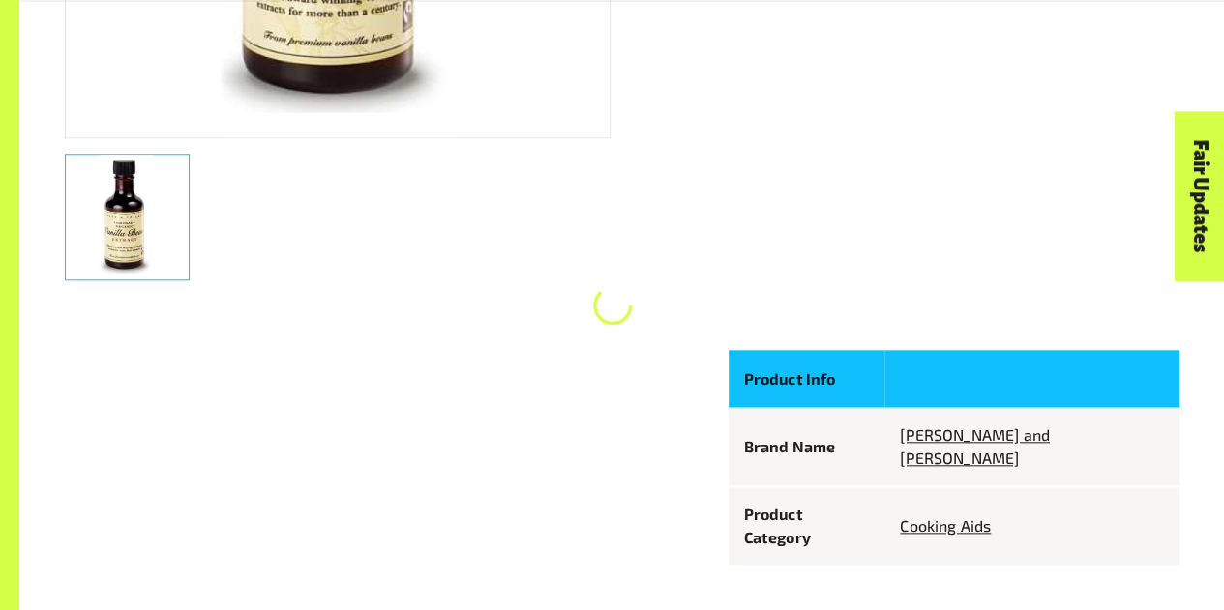
scroll to position [777, 0]
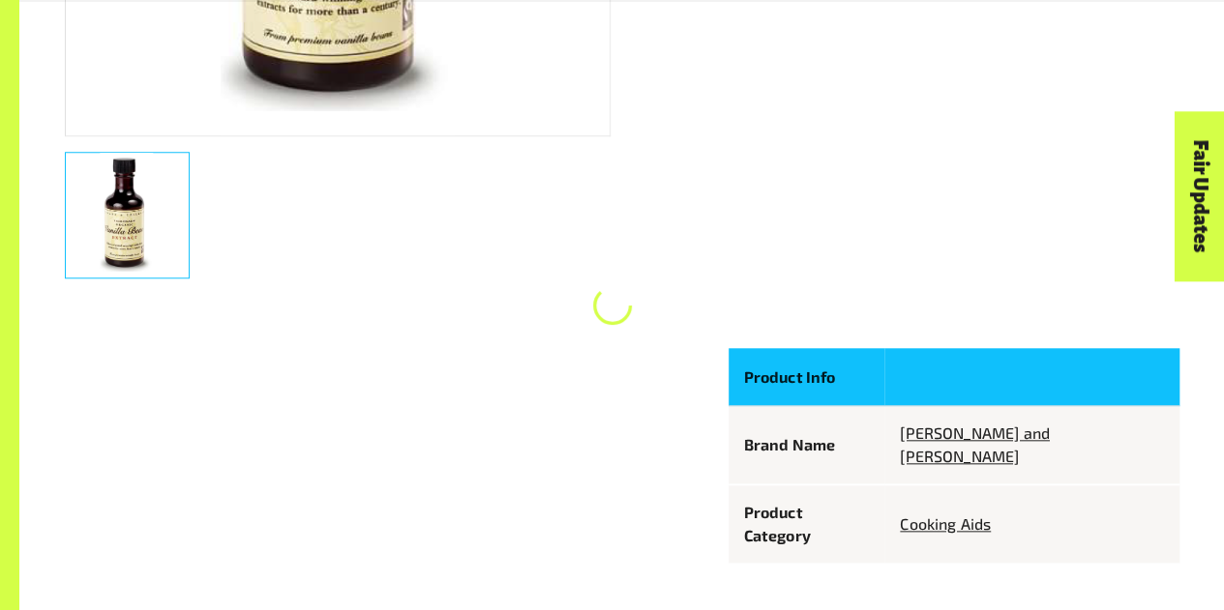
click at [645, 326] on div "T&C Vanilla Bean Extract – Organic Fairtrade FLO-ID 28573 Taylor and Colledge P…" at bounding box center [611, 65] width 1138 height 1046
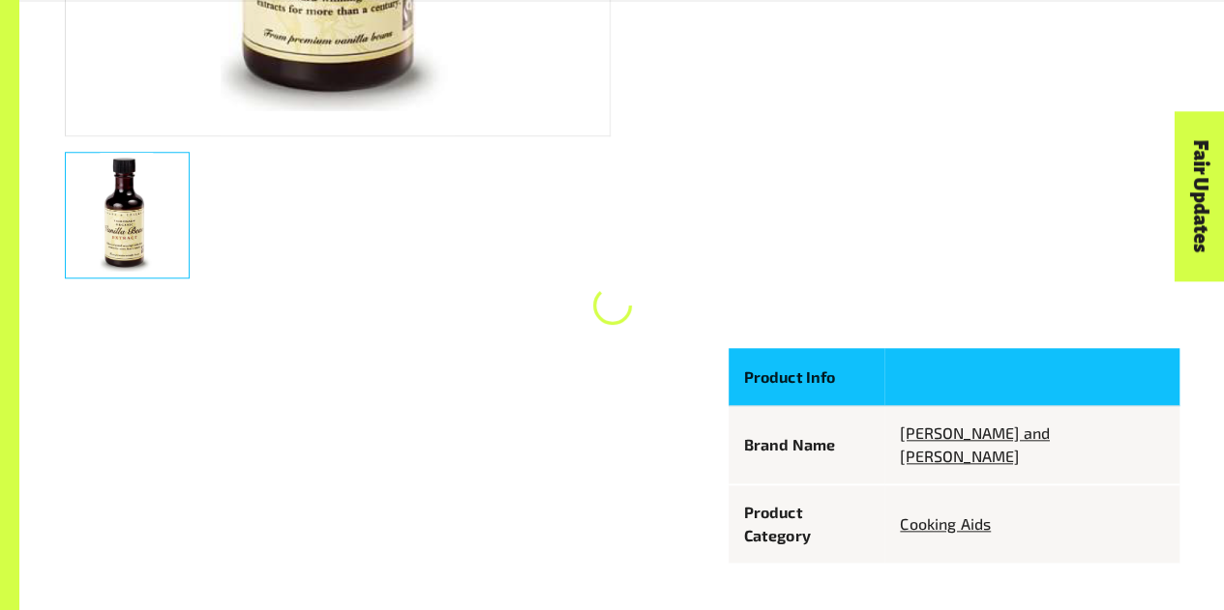
click at [645, 326] on div "T&C Vanilla Bean Extract – Organic Fairtrade FLO-ID 28573 Taylor and Colledge P…" at bounding box center [611, 65] width 1138 height 1046
drag, startPoint x: 645, startPoint y: 326, endPoint x: 296, endPoint y: 223, distance: 364.0
click at [296, 223] on div "T&C Vanilla Bean Extract – Organic Fairtrade FLO-ID 28573 Taylor and Colledge P…" at bounding box center [611, 65] width 1138 height 1046
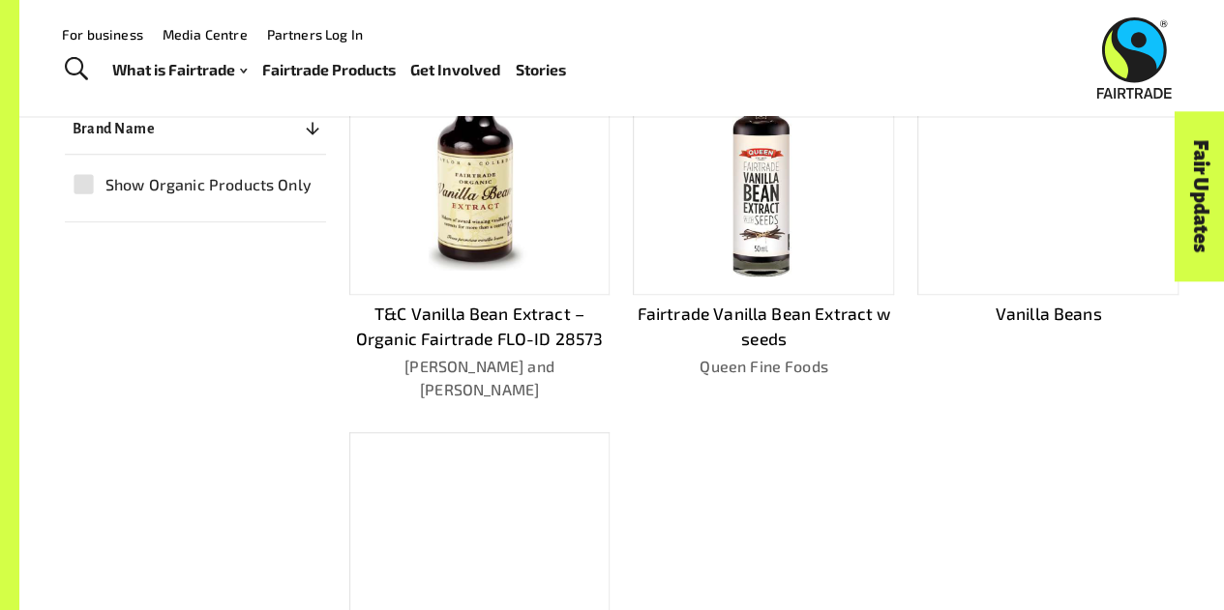
scroll to position [459, 0]
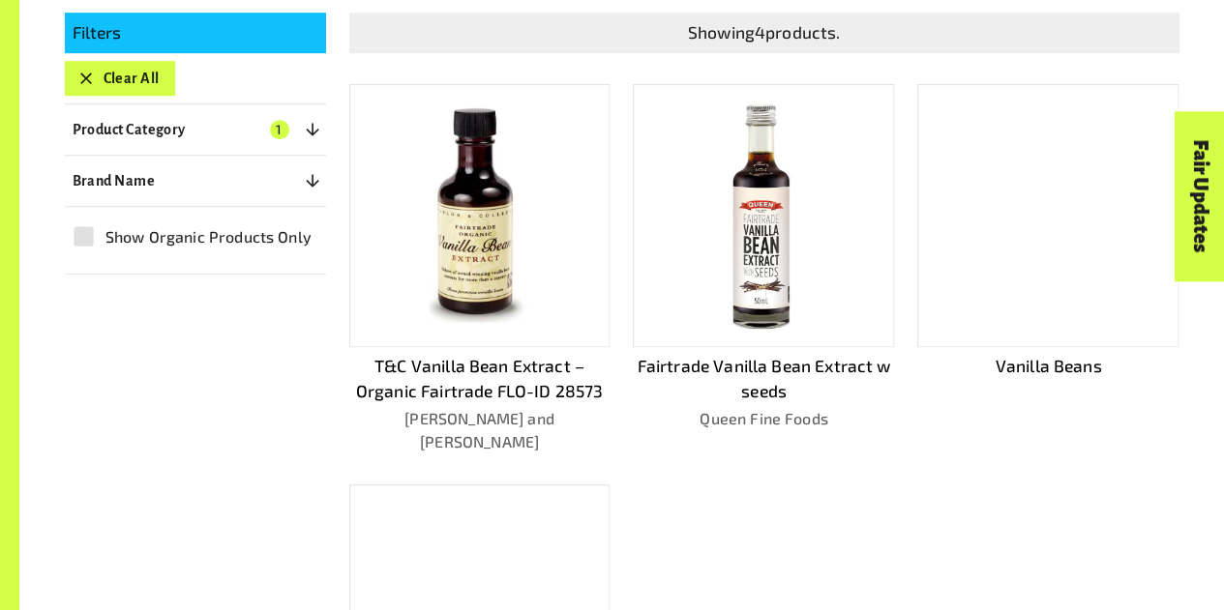
click at [686, 227] on div at bounding box center [763, 215] width 261 height 263
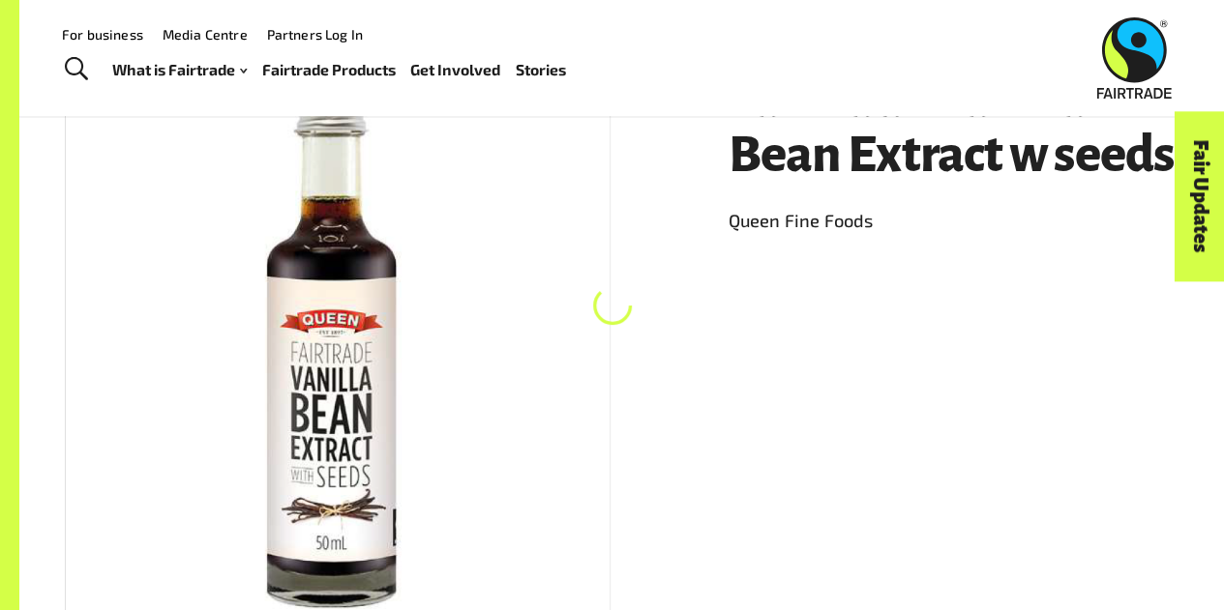
scroll to position [293, 0]
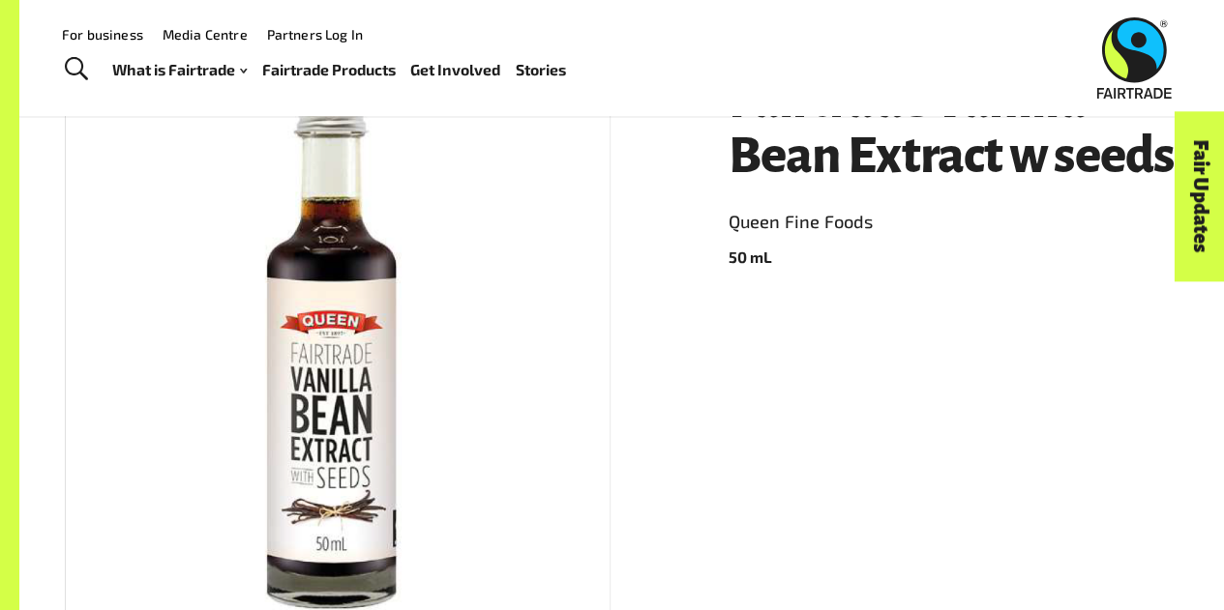
click at [342, 471] on img at bounding box center [336, 347] width 165 height 546
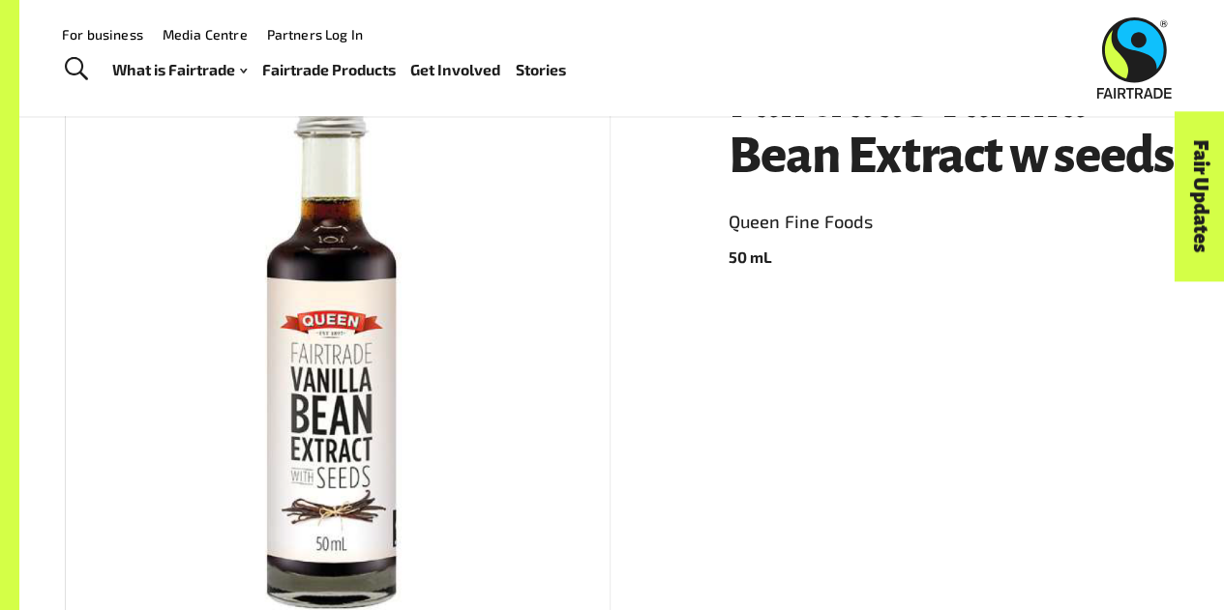
click at [342, 471] on img at bounding box center [336, 347] width 165 height 546
drag, startPoint x: 342, startPoint y: 471, endPoint x: 1017, endPoint y: 388, distance: 679.5
click at [1017, 388] on div "Fairtrade Vanilla Bean Extract w seeds Queen Fine Foods 50 mL Product Info Bran…" at bounding box center [611, 582] width 1138 height 1112
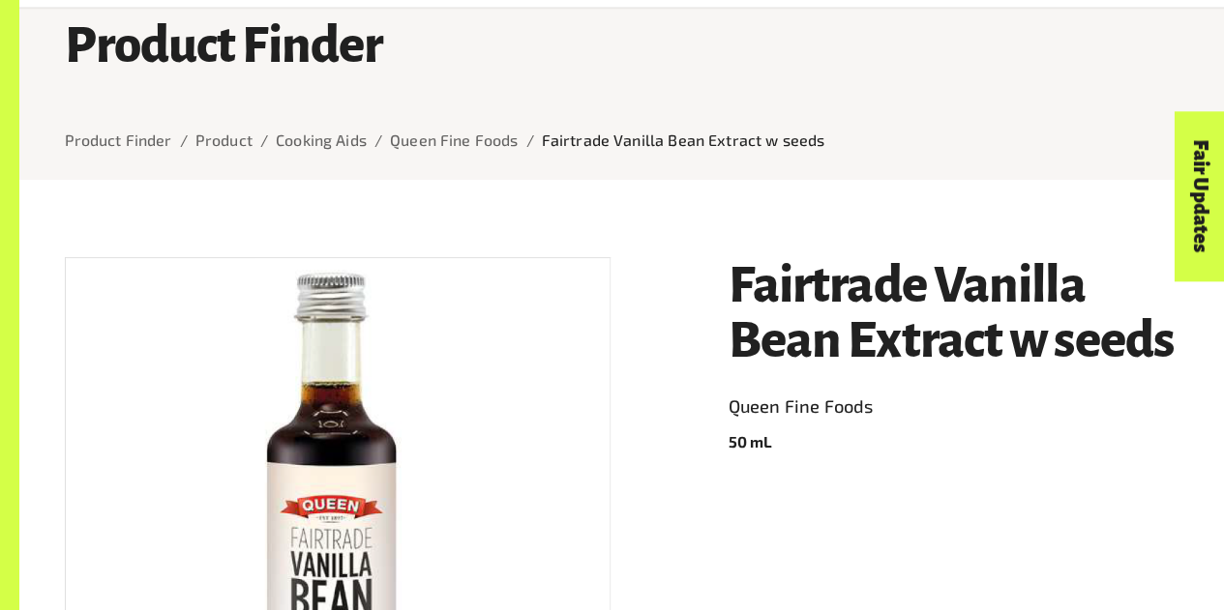
scroll to position [109, 0]
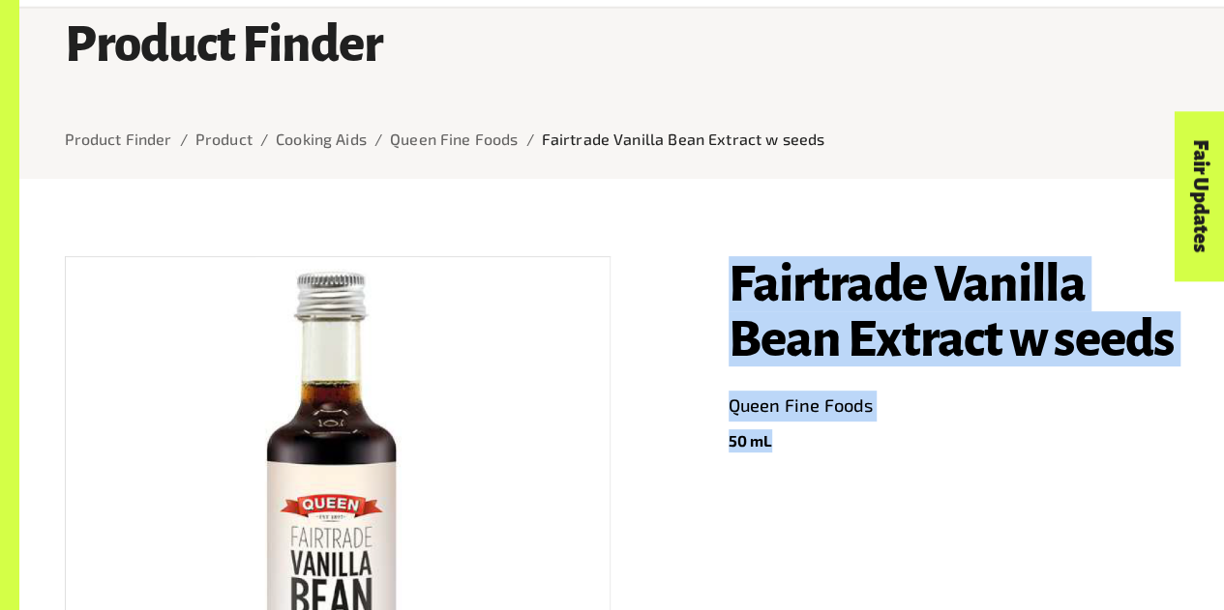
drag, startPoint x: 717, startPoint y: 266, endPoint x: 1027, endPoint y: 437, distance: 354.7
click at [1027, 437] on div "Fairtrade Vanilla Bean Extract w seeds Queen Fine Foods 50 mL" at bounding box center [942, 597] width 474 height 729
click at [1027, 437] on p "50 mL" at bounding box center [954, 441] width 451 height 23
drag, startPoint x: 797, startPoint y: 407, endPoint x: 847, endPoint y: 502, distance: 106.9
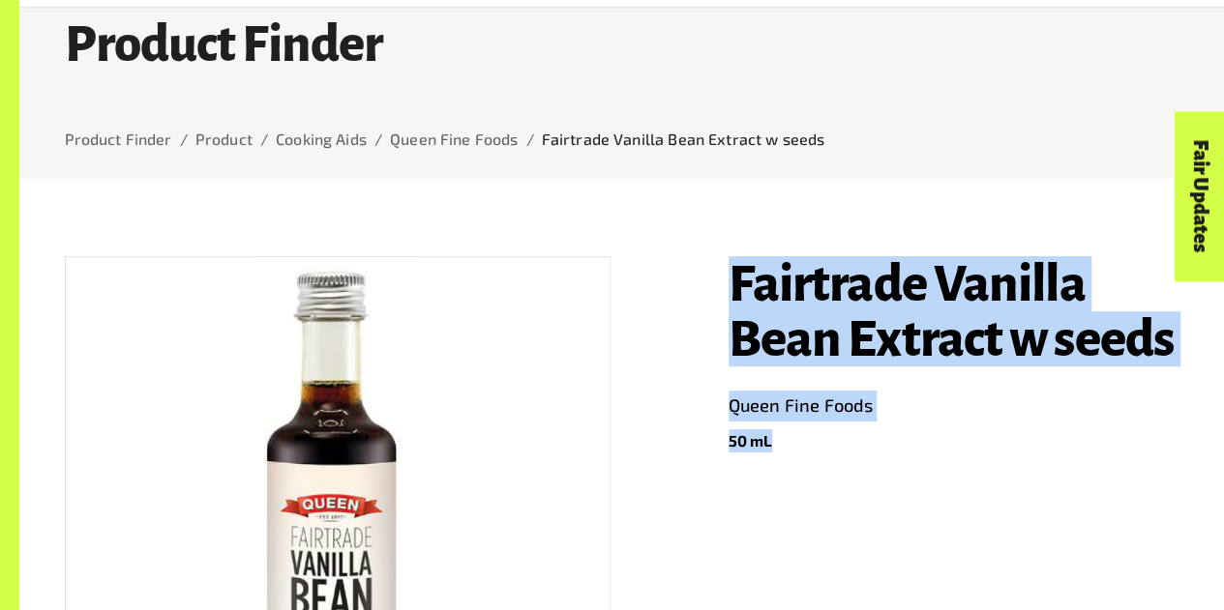
copy header "Fairtrade Vanilla Bean Extract w seeds Queen Fine Foods 50 mL"
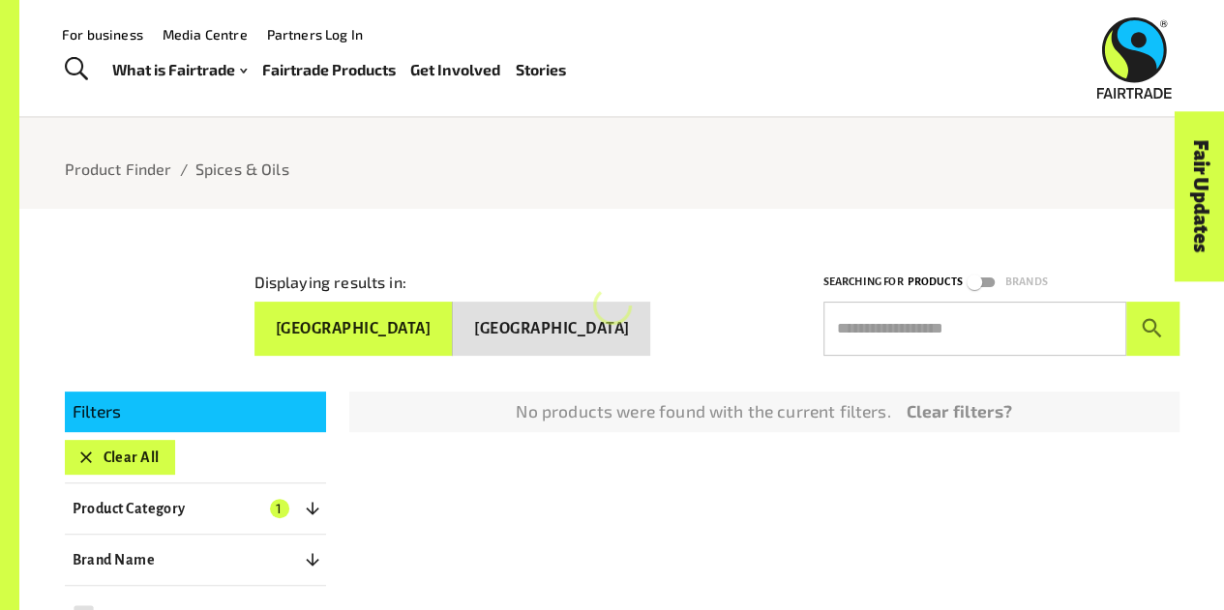
scroll to position [79, 0]
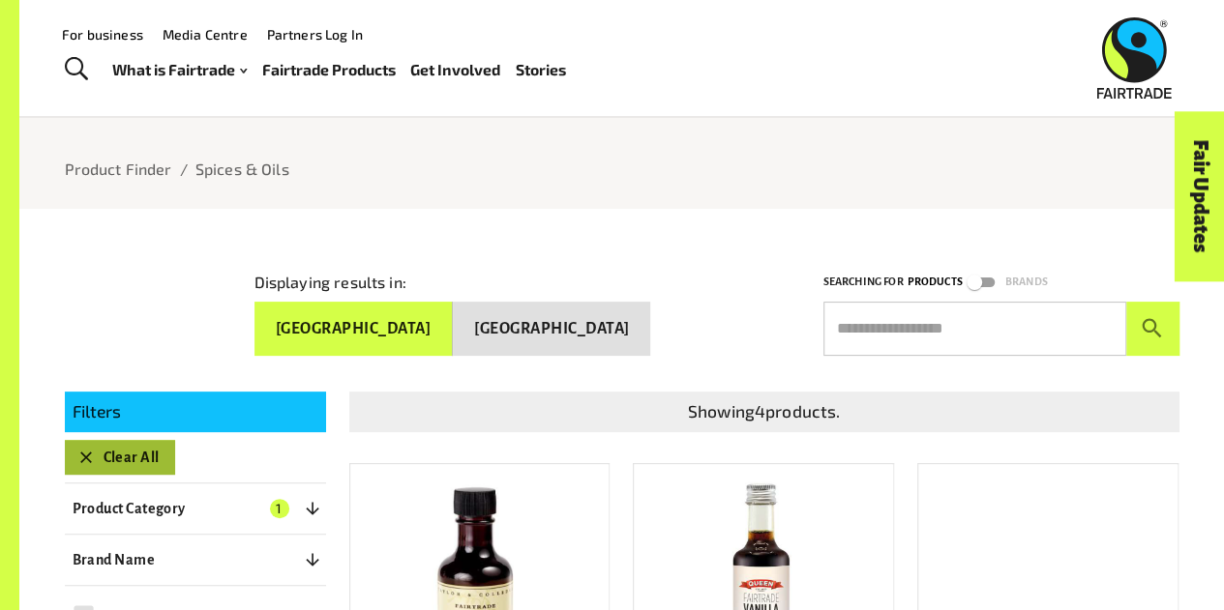
click at [105, 456] on button "Clear All" at bounding box center [120, 457] width 110 height 35
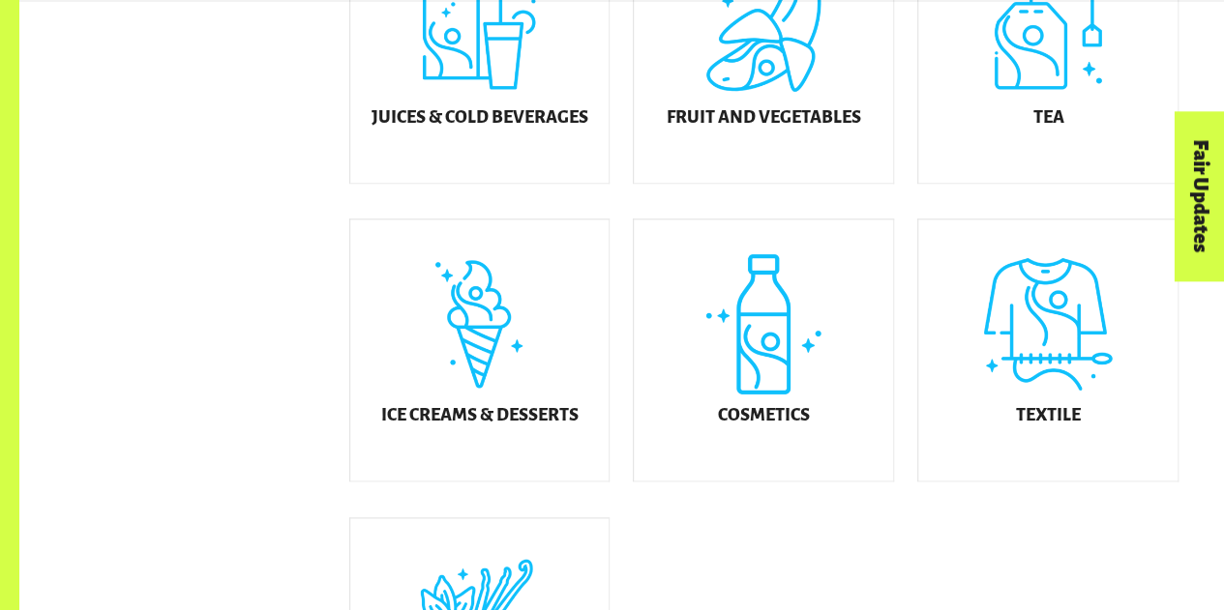
scroll to position [970, 0]
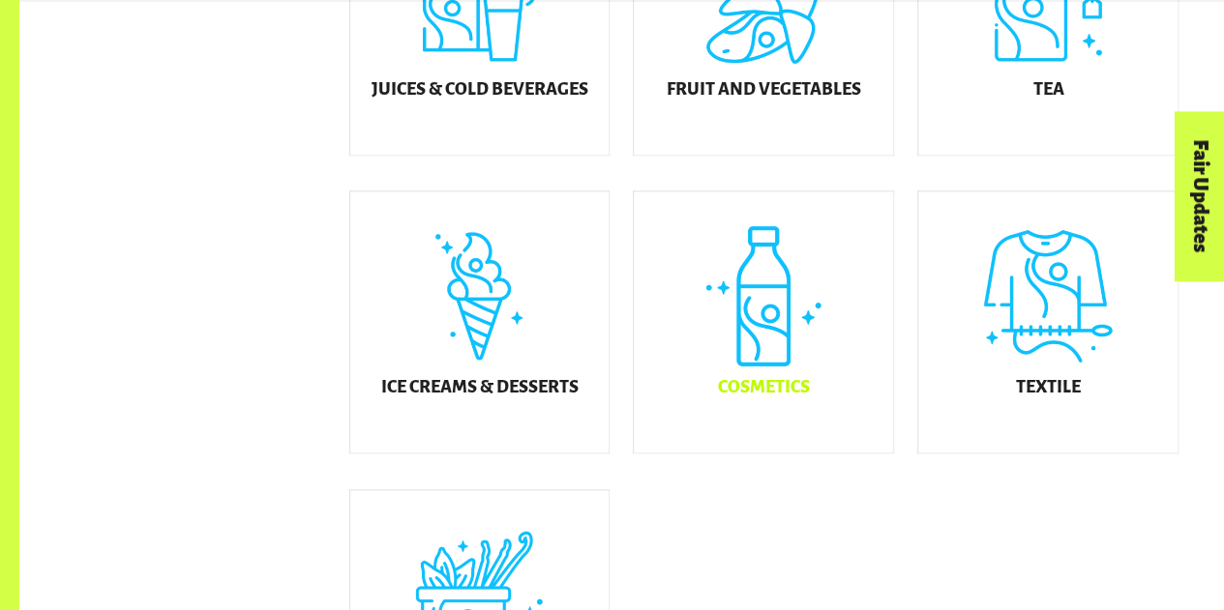
click at [766, 361] on div "Cosmetics" at bounding box center [763, 322] width 259 height 261
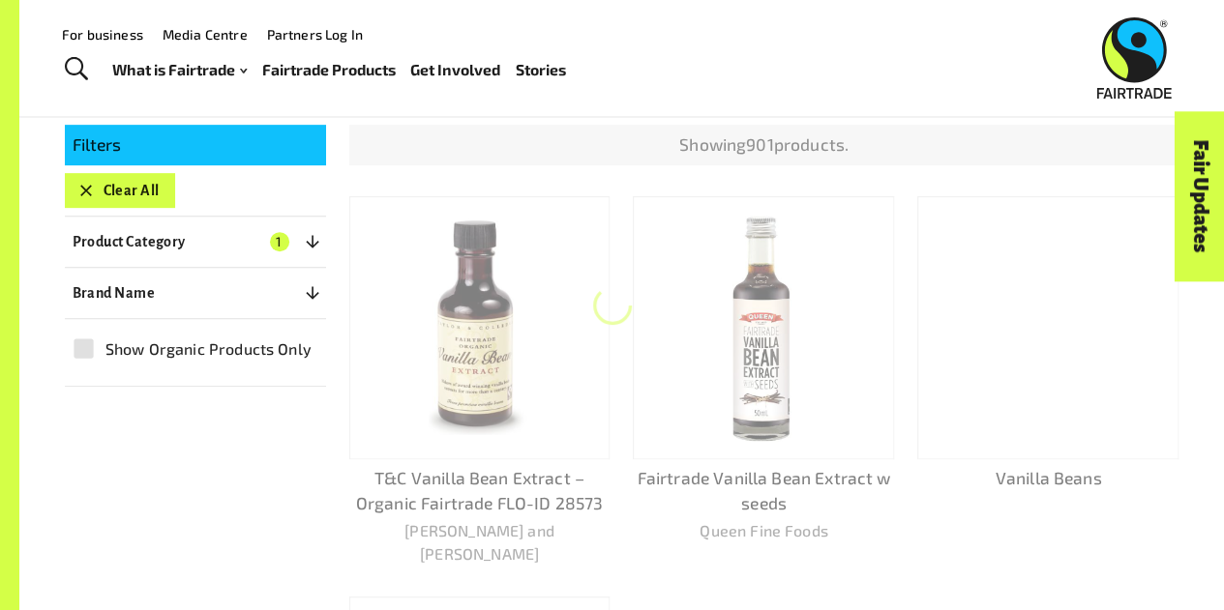
scroll to position [293, 0]
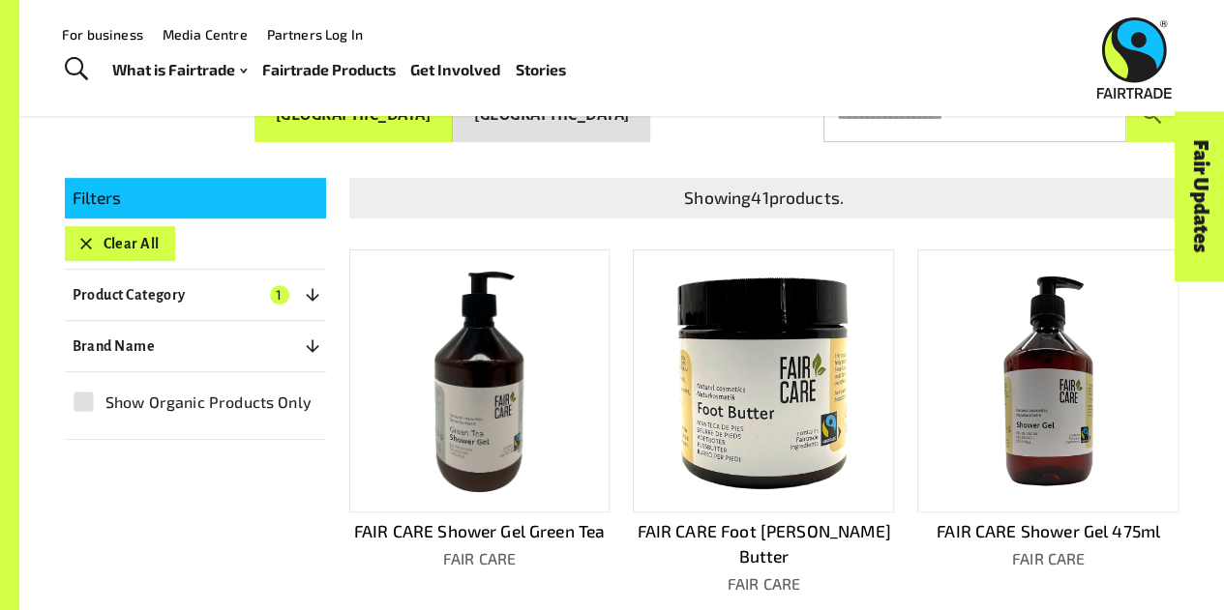
click at [774, 442] on img at bounding box center [763, 380] width 233 height 233
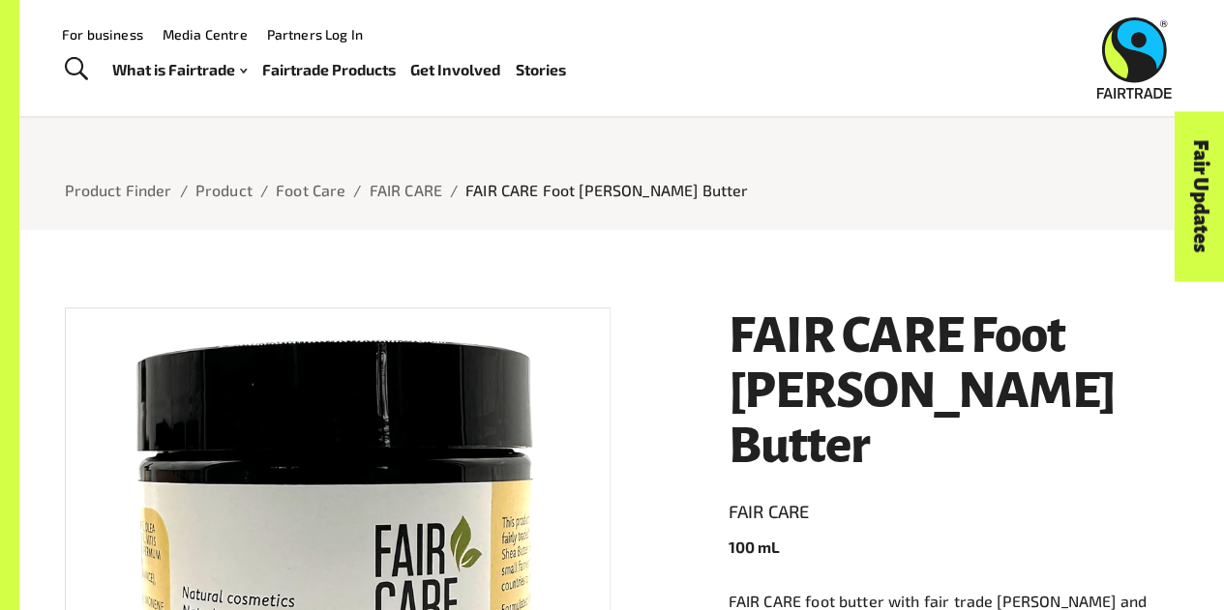
scroll to position [57, 0]
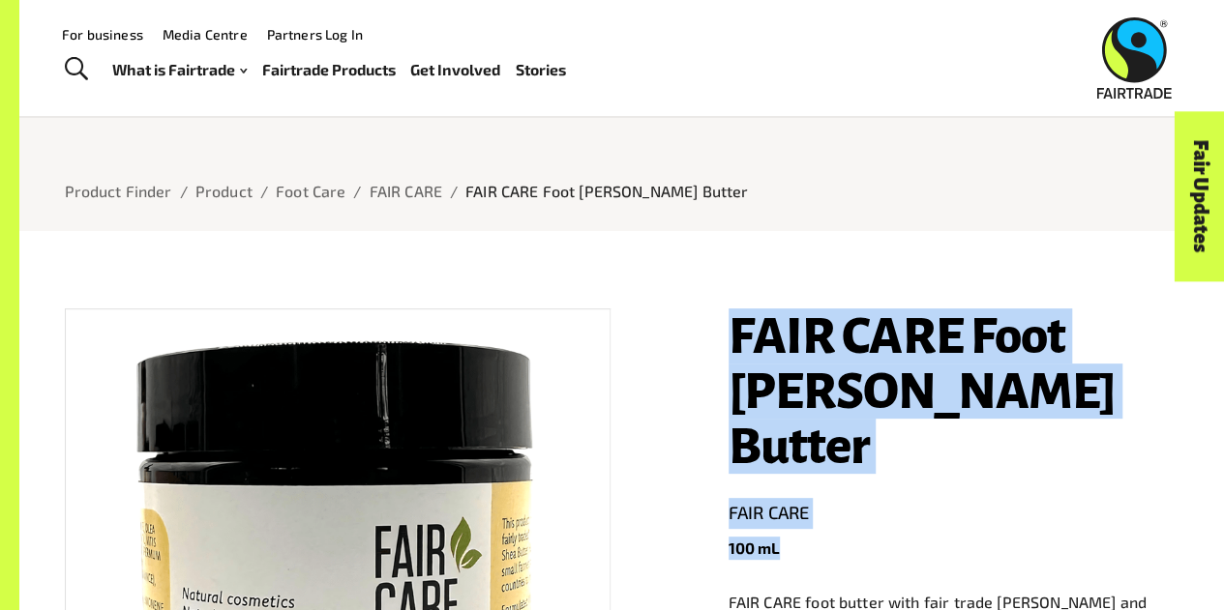
drag, startPoint x: 729, startPoint y: 320, endPoint x: 818, endPoint y: 500, distance: 200.8
click at [818, 500] on header "FAIR CARE Foot [PERSON_NAME] Butter FAIR CARE 100 mL" at bounding box center [954, 435] width 451 height 252
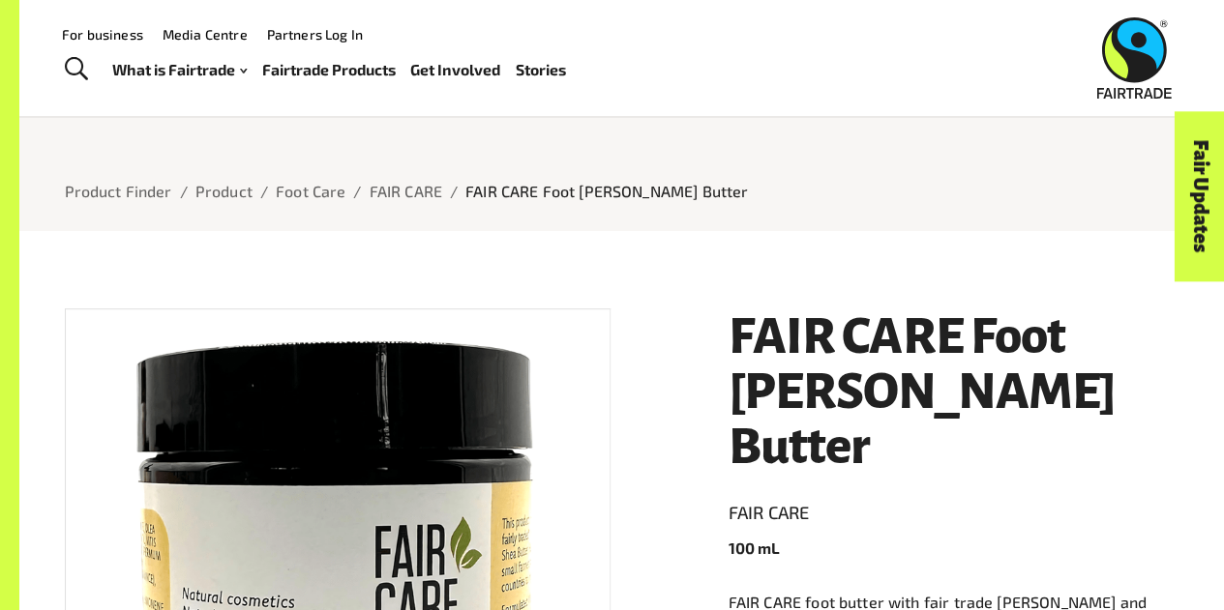
click at [747, 222] on div at bounding box center [622, 217] width 1115 height 29
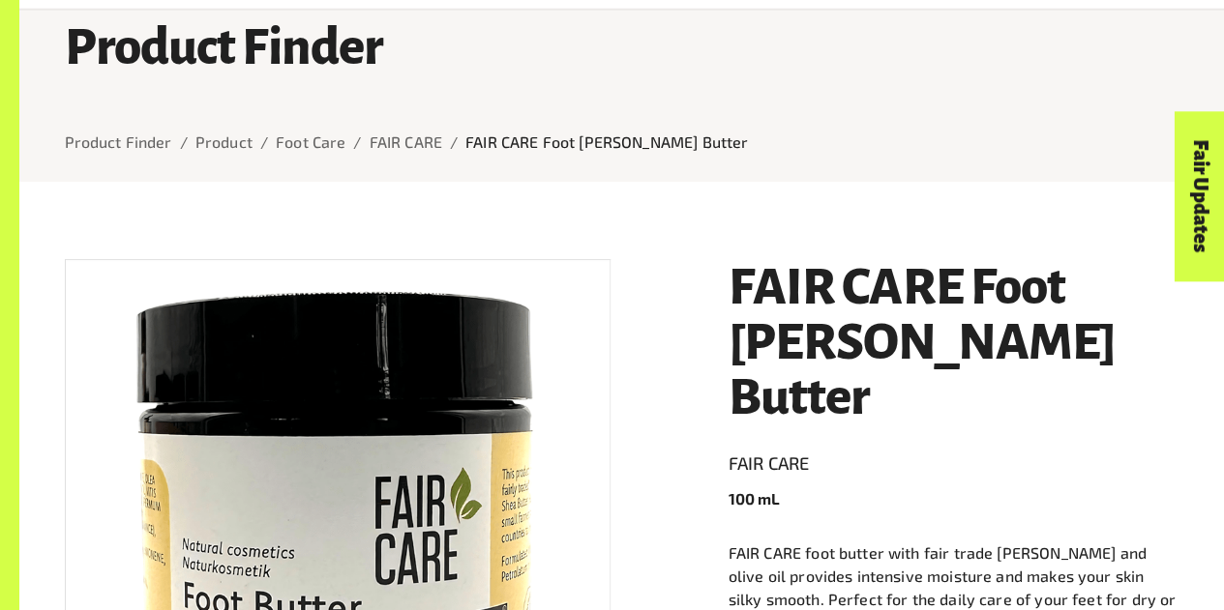
scroll to position [107, 0]
